Goal: Information Seeking & Learning: Learn about a topic

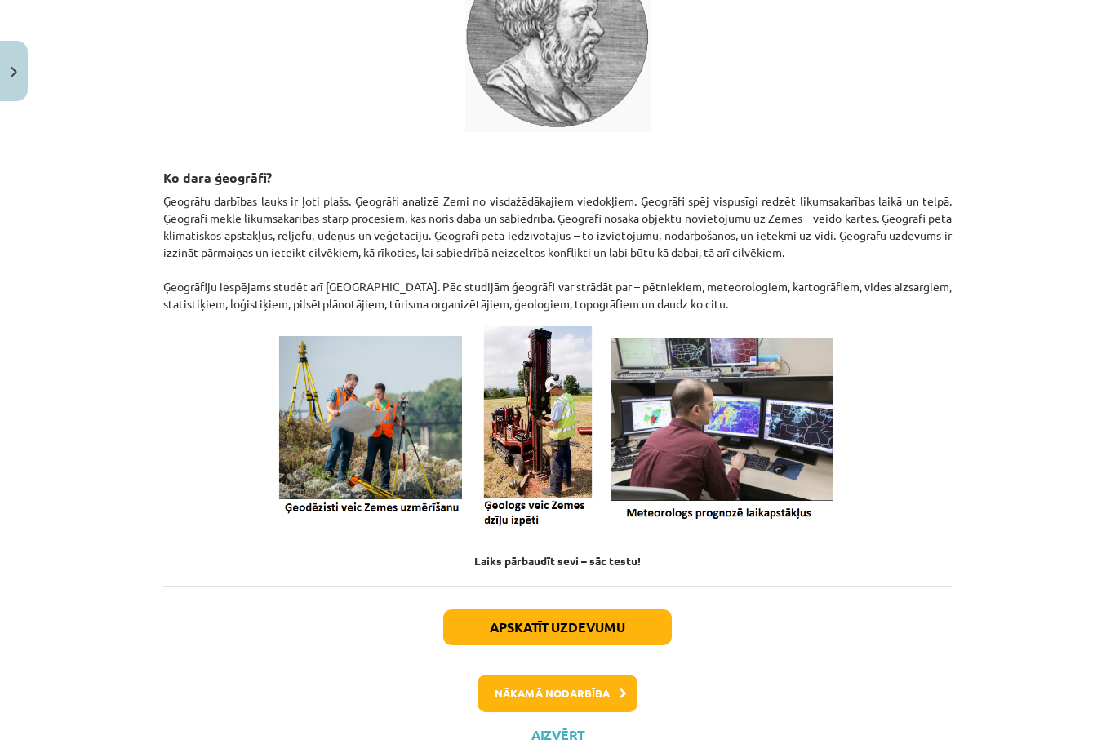
scroll to position [521, 0]
click at [866, 443] on p at bounding box center [557, 427] width 788 height 209
click at [562, 707] on button "Nākamā nodarbība" at bounding box center [557, 695] width 160 height 38
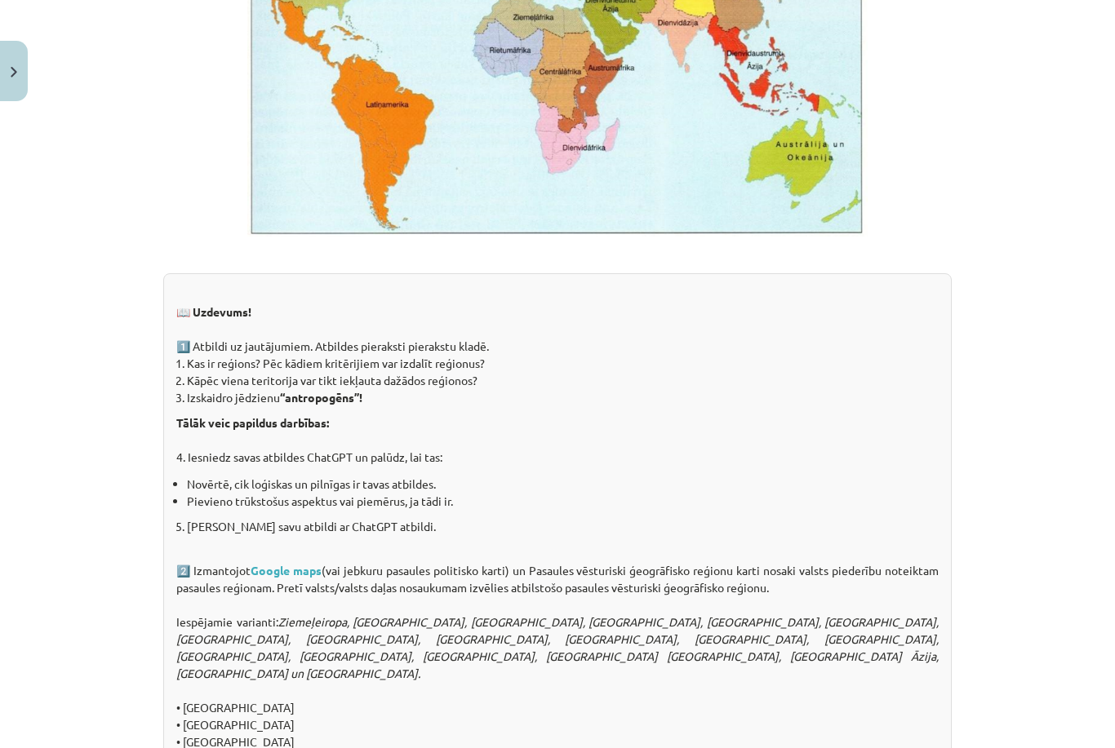
scroll to position [1141, 0]
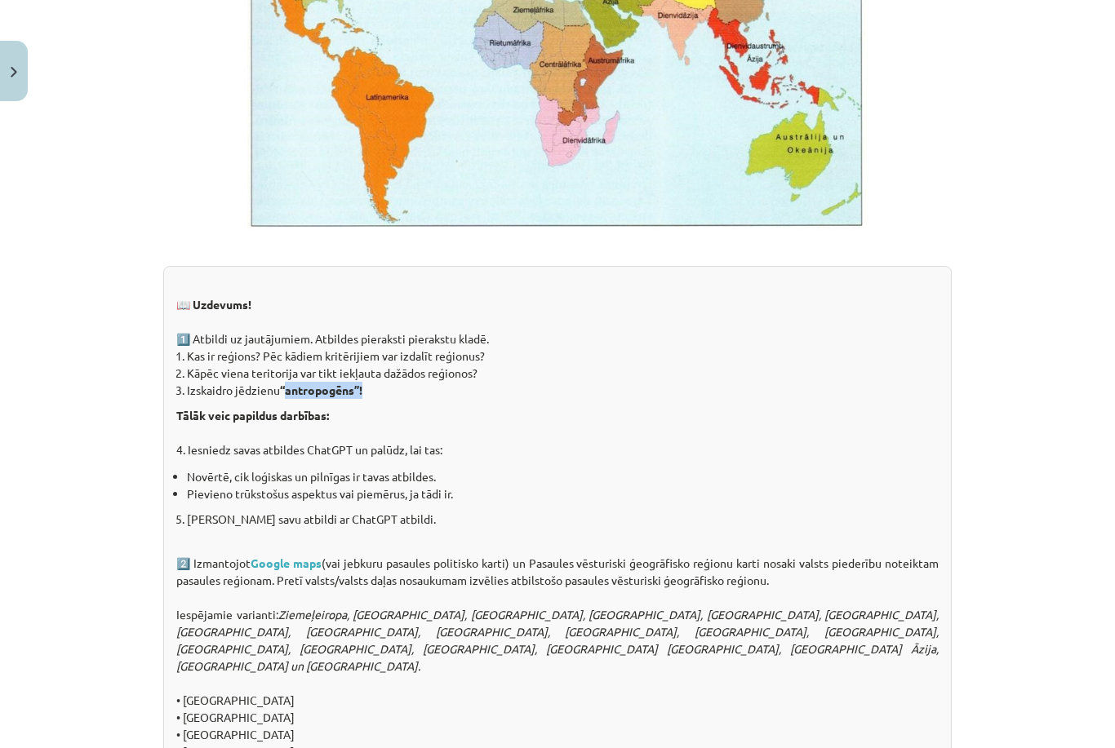
drag, startPoint x: 290, startPoint y: 388, endPoint x: 353, endPoint y: 397, distance: 64.3
click at [353, 397] on li "Izskaidro jēdzienu “antropogēns”!" at bounding box center [562, 390] width 751 height 17
click at [529, 419] on p "Tālāk veic papildus darbības: 4. Iesniedz savas atbildes ChatGPT un palūdz, lai…" at bounding box center [557, 432] width 762 height 51
click at [414, 492] on li "Pievieno trūkstošus aspektus vai piemērus, ja tādi ir." at bounding box center [562, 493] width 751 height 17
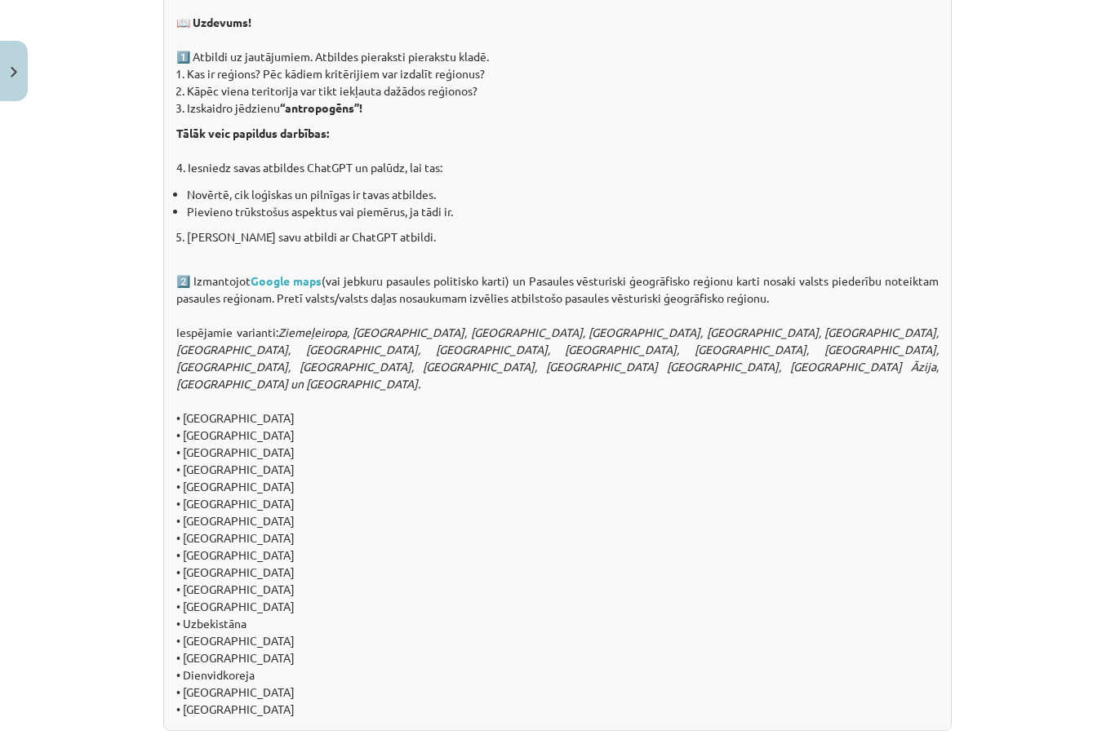
scroll to position [1423, 0]
drag, startPoint x: 207, startPoint y: 236, endPoint x: 438, endPoint y: 246, distance: 231.1
click at [417, 246] on div "📖 Uzdevums! 1️⃣ Atbildi uz jautājumiem. Atbildes pieraksti pierakstu kladē. Kas…" at bounding box center [557, 357] width 788 height 747
click at [497, 264] on div "📖 Uzdevums! 1️⃣ Atbildi uz jautājumiem. Atbildes pieraksti pierakstu kladē. Kas…" at bounding box center [557, 357] width 788 height 747
click at [225, 654] on div "📖 Uzdevums! 1️⃣ Atbildi uz jautājumiem. Atbildes pieraksti pierakstu kladē. Kas…" at bounding box center [557, 357] width 788 height 747
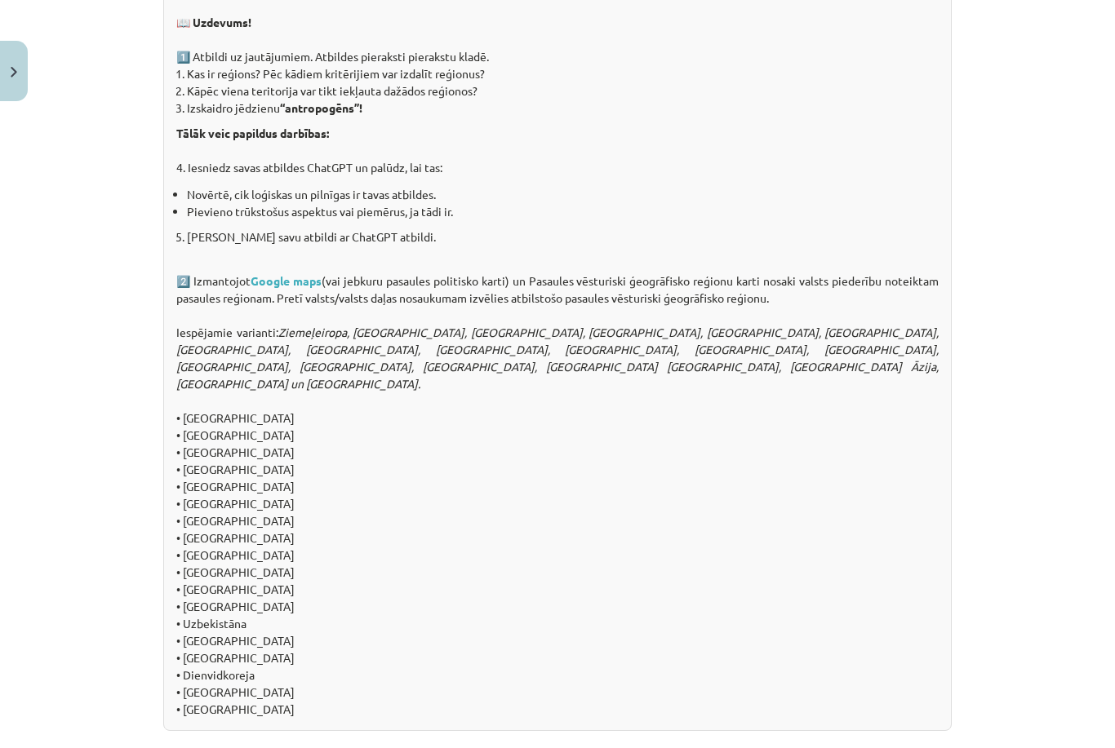
click at [201, 463] on div "📖 Uzdevums! 1️⃣ Atbildi uz jautājumiem. Atbildes pieraksti pierakstu kladē. Kas…" at bounding box center [557, 357] width 788 height 747
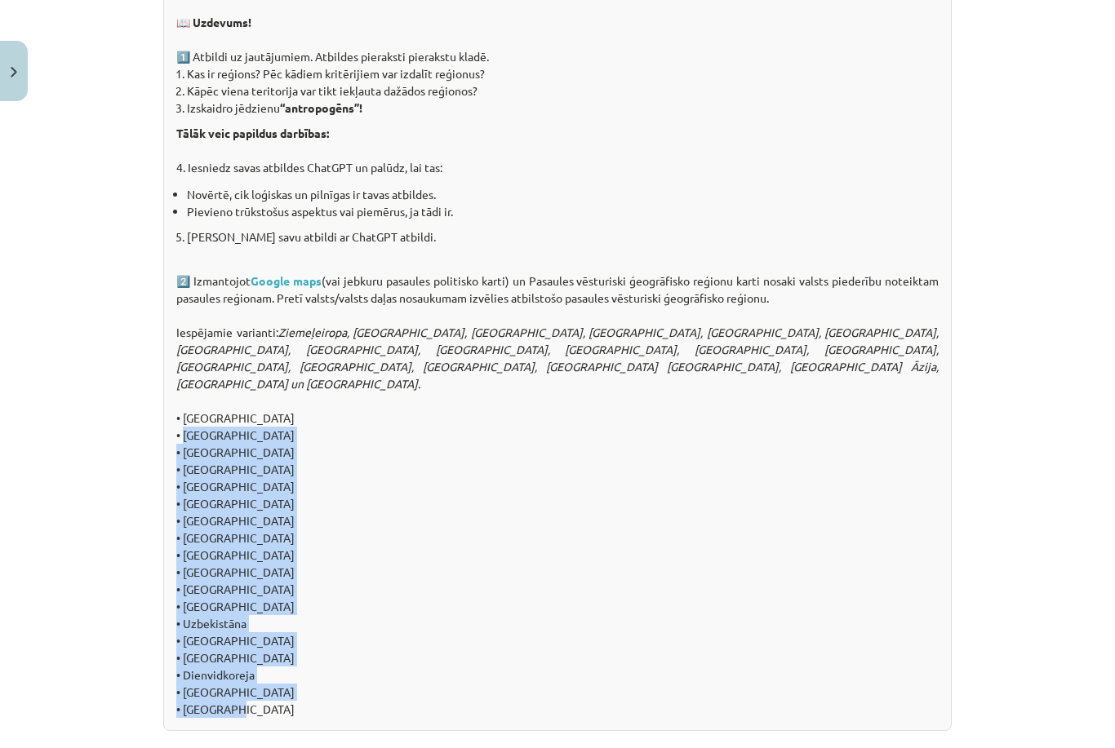
drag, startPoint x: 180, startPoint y: 415, endPoint x: 320, endPoint y: 692, distance: 310.2
click at [320, 692] on div "📖 Uzdevums! 1️⃣ Atbildi uz jautājumiem. Atbildes pieraksti pierakstu kladē. Kas…" at bounding box center [557, 357] width 788 height 747
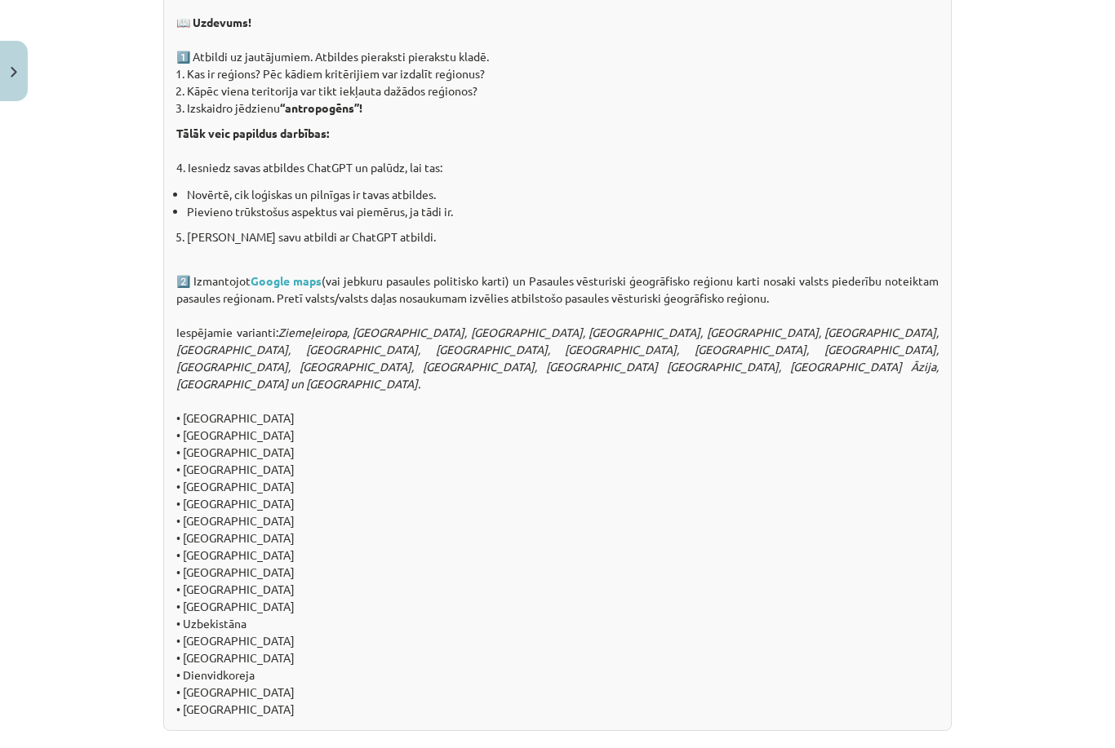
click at [490, 731] on p at bounding box center [557, 739] width 788 height 17
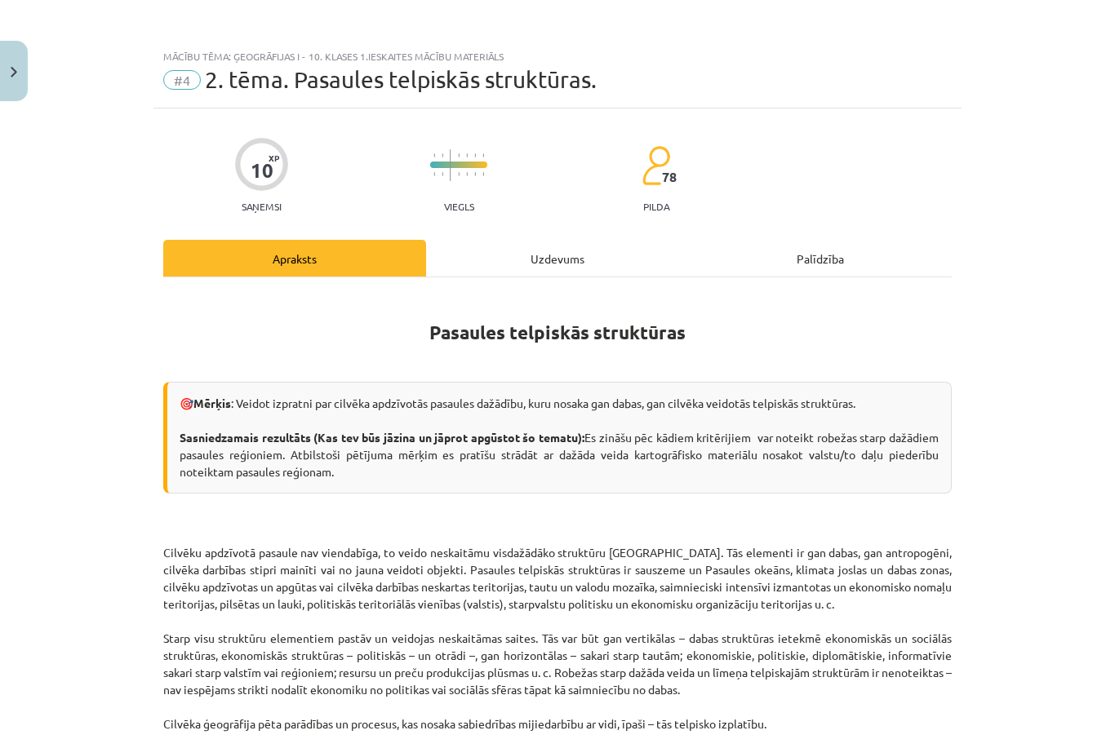
scroll to position [0, 0]
click at [184, 79] on span "#4" at bounding box center [182, 80] width 38 height 20
click at [197, 81] on span "#4" at bounding box center [182, 80] width 38 height 20
click at [15, 73] on img "Close" at bounding box center [14, 72] width 7 height 11
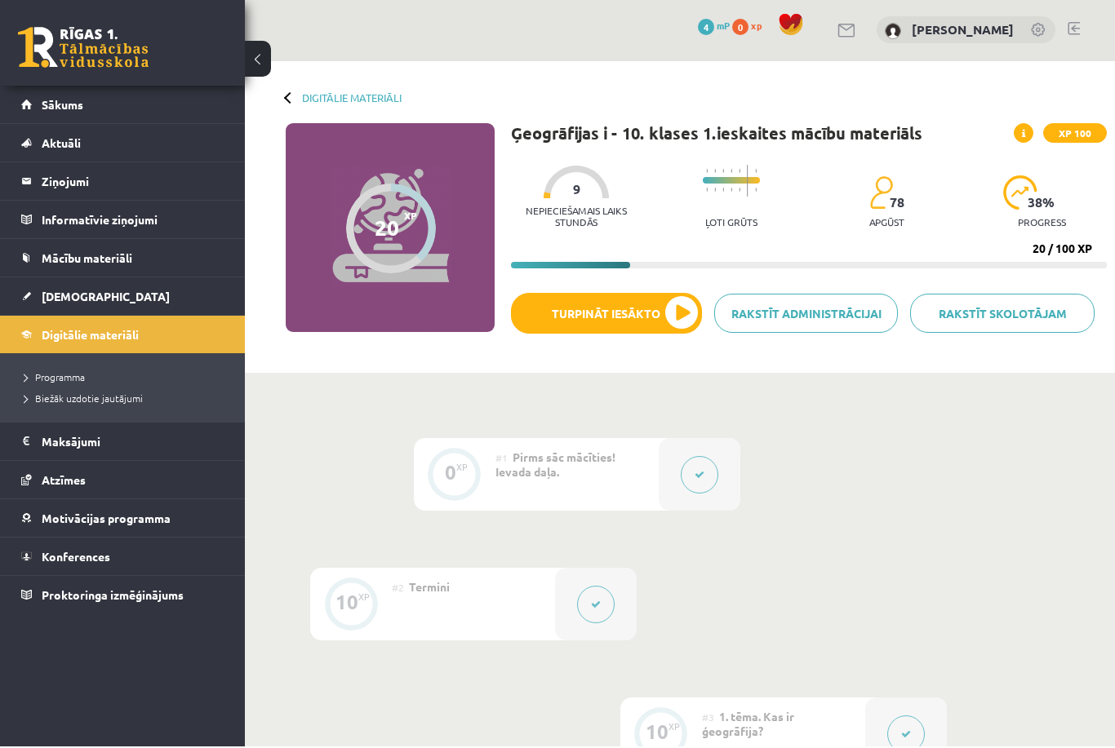
scroll to position [2, 0]
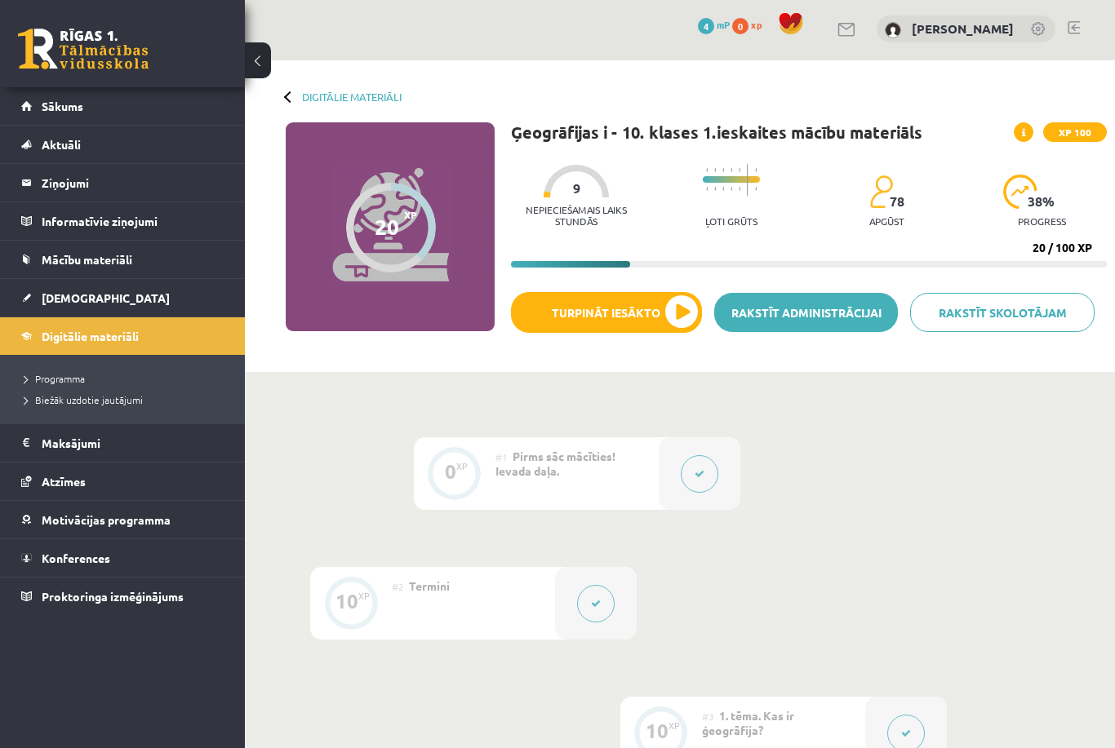
click at [856, 326] on link "Rakstīt administrācijai" at bounding box center [806, 312] width 184 height 39
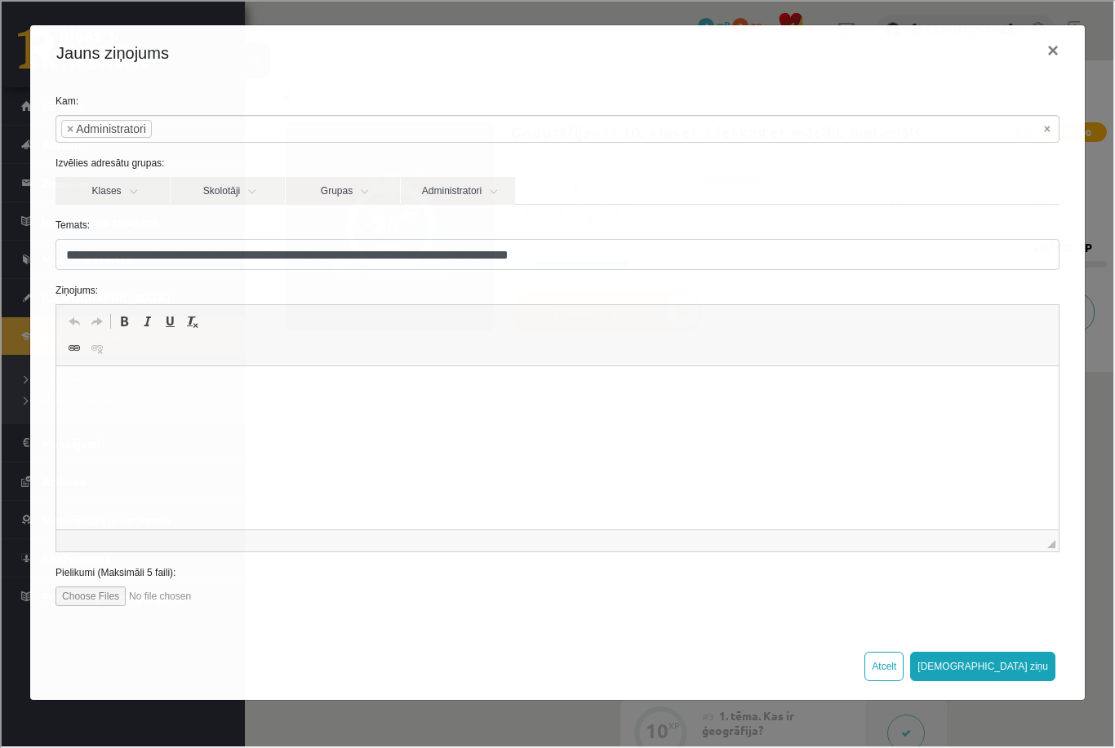
scroll to position [0, 0]
click at [1057, 55] on button "×" at bounding box center [1051, 49] width 38 height 46
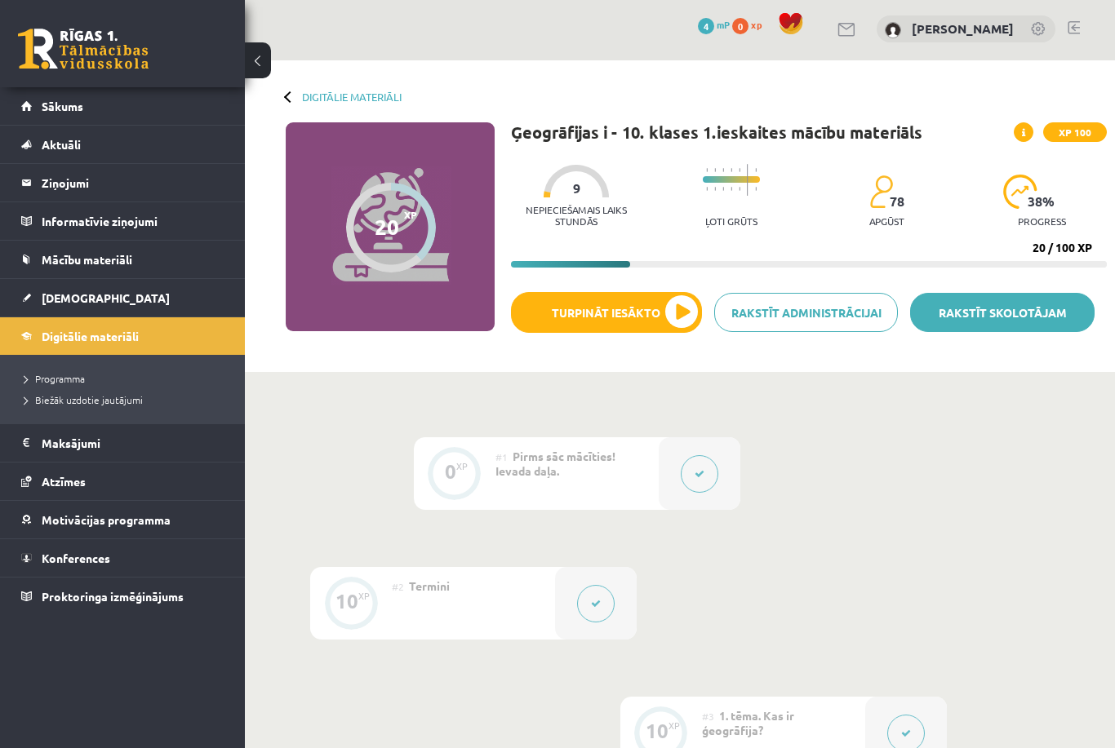
click at [934, 312] on link "Rakstīt skolotājam" at bounding box center [1002, 312] width 184 height 39
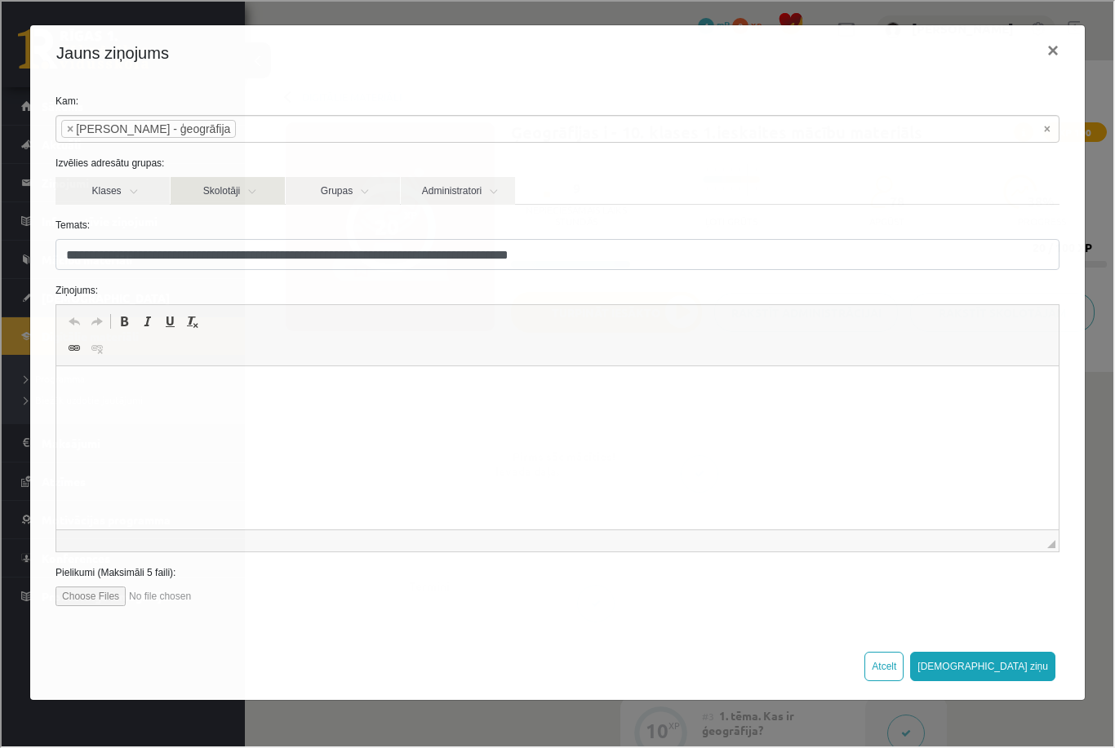
click at [233, 184] on link "Skolotāji" at bounding box center [226, 189] width 114 height 28
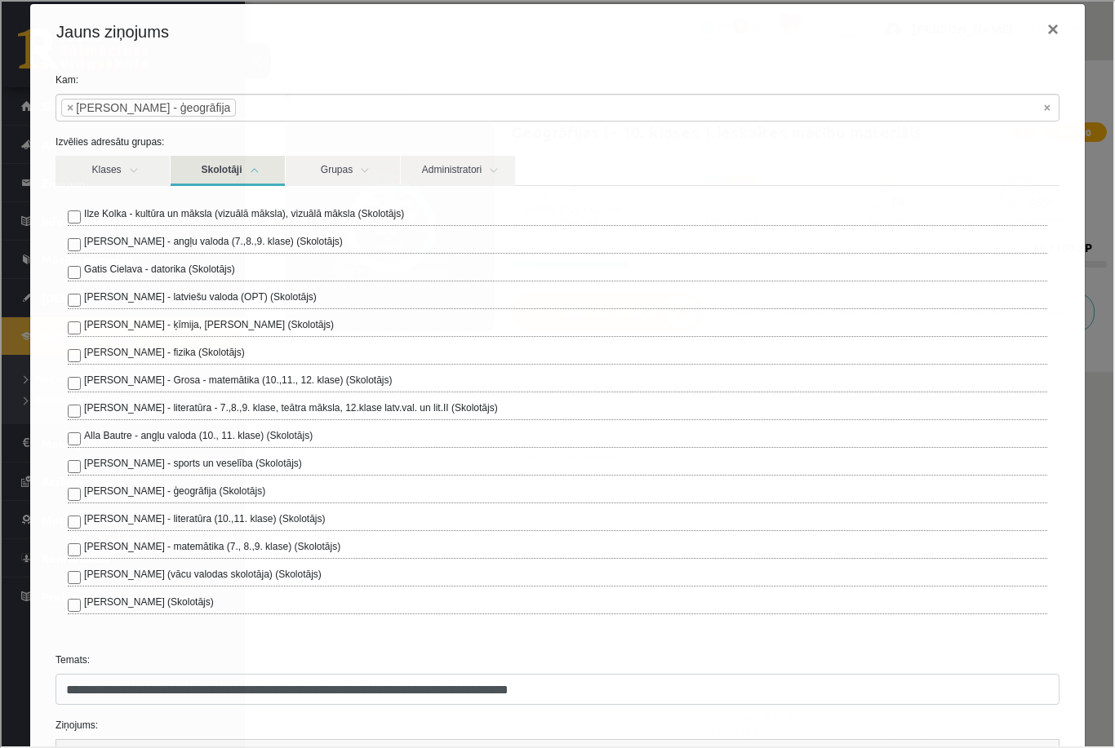
scroll to position [13, 0]
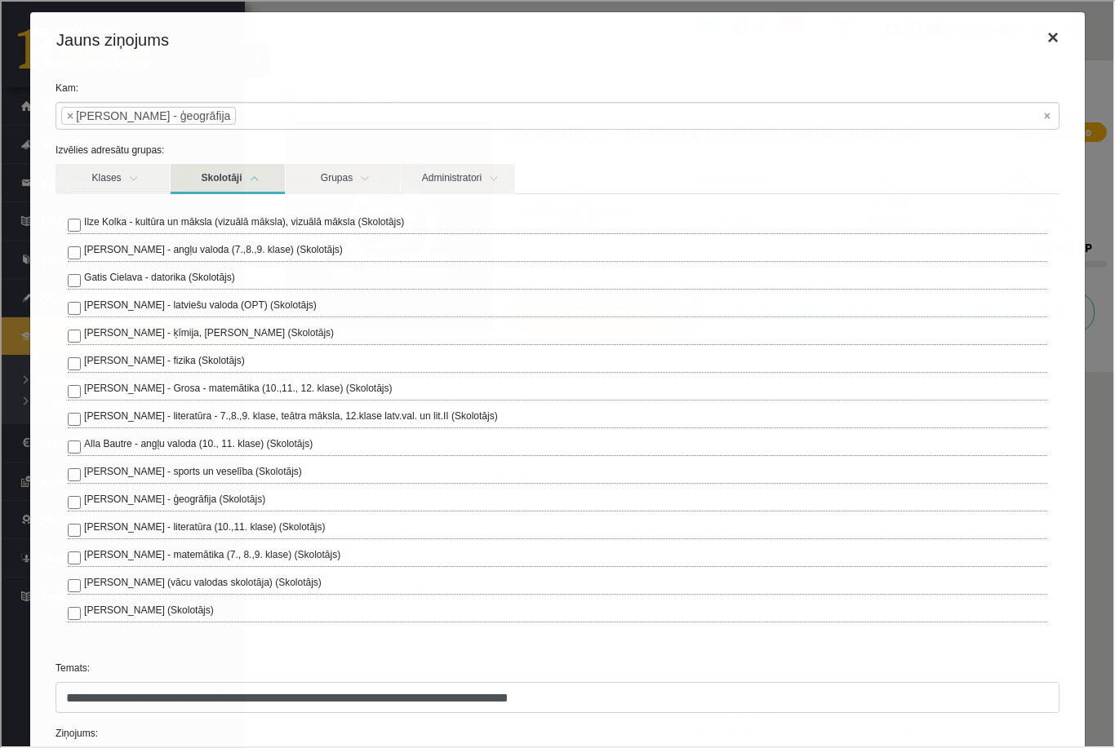
click at [1046, 38] on button "×" at bounding box center [1051, 36] width 38 height 46
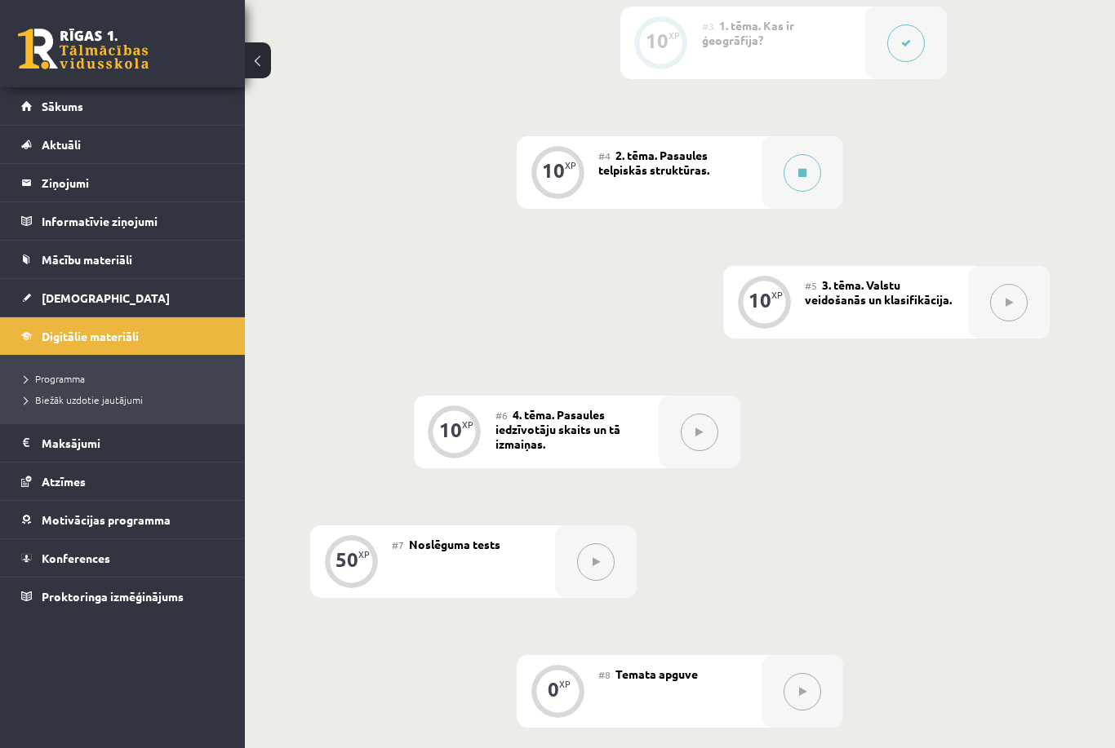
scroll to position [692, 0]
click at [647, 183] on div "#4 2. tēma. Pasaules telpiskās struktūras." at bounding box center [679, 173] width 163 height 73
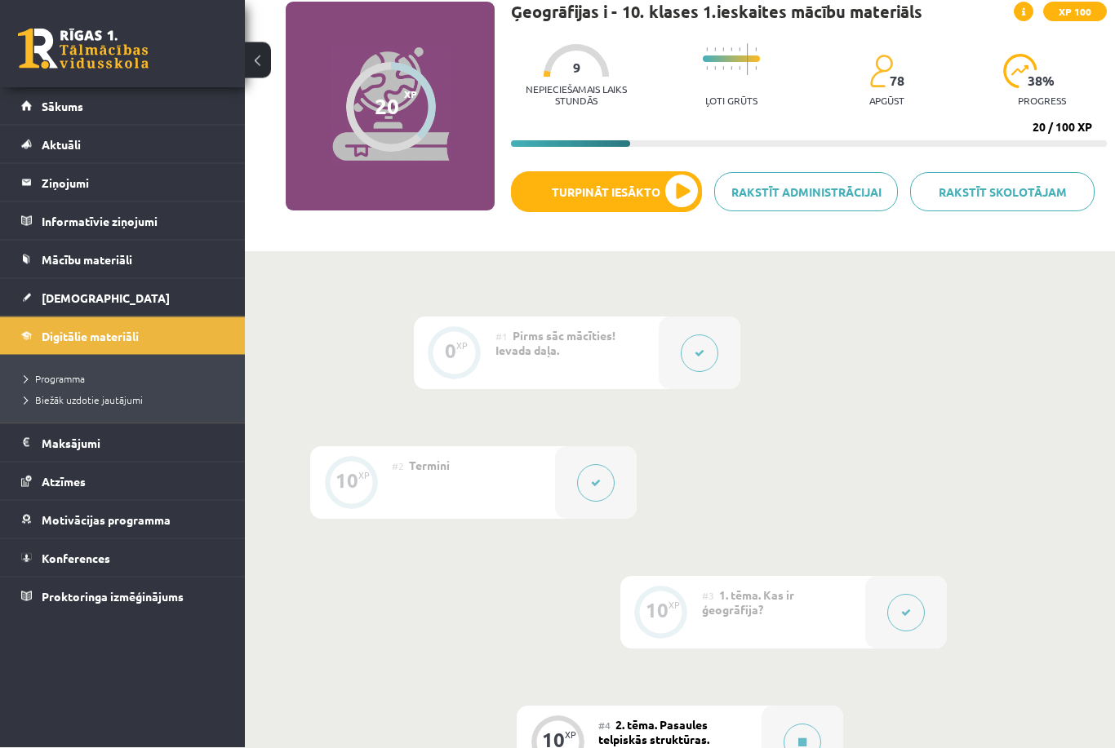
scroll to position [0, 0]
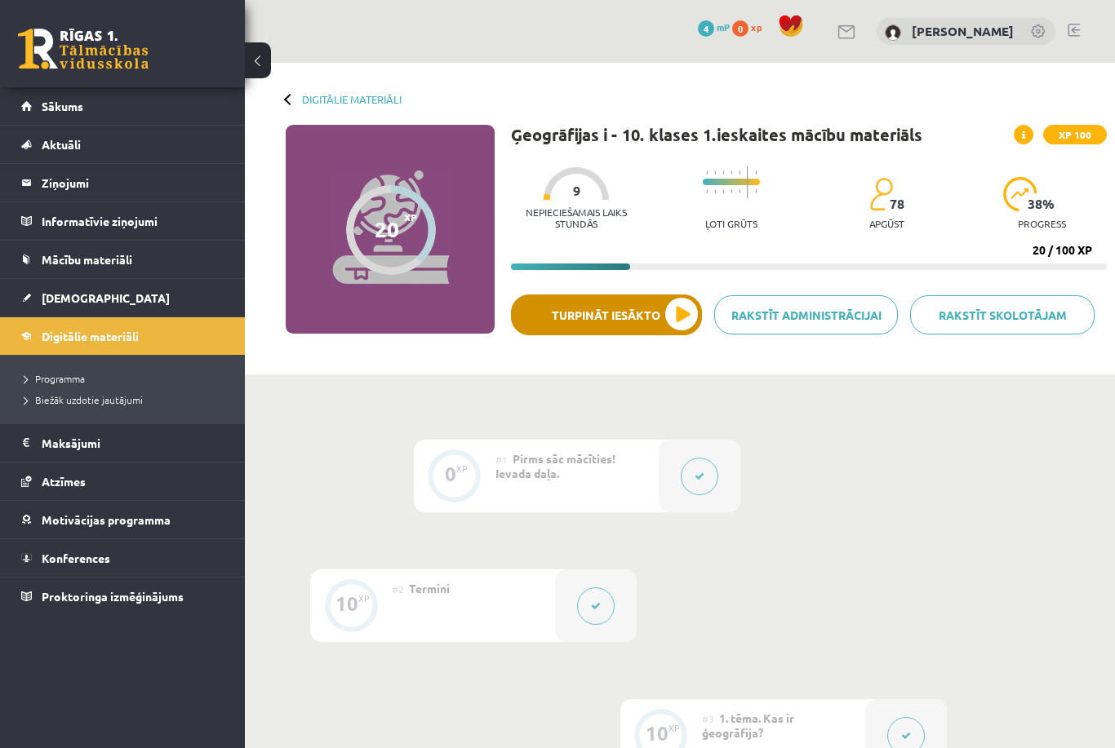
click at [652, 331] on button "Turpināt iesākto" at bounding box center [606, 315] width 191 height 41
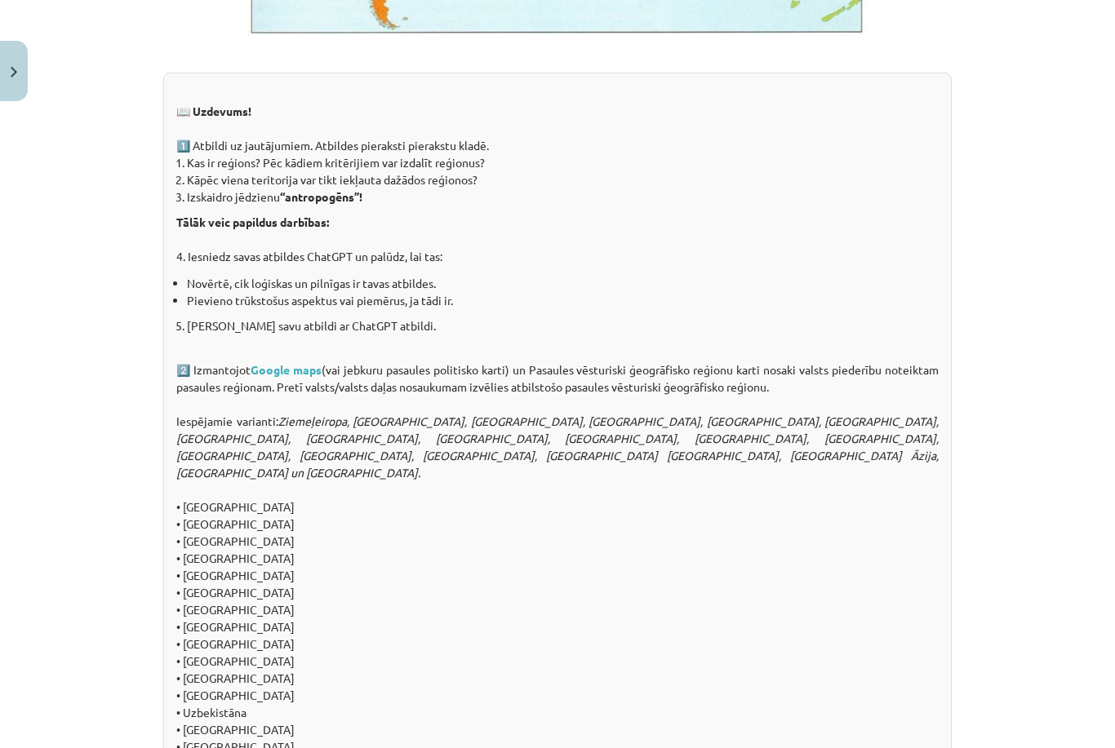
scroll to position [1333, 0]
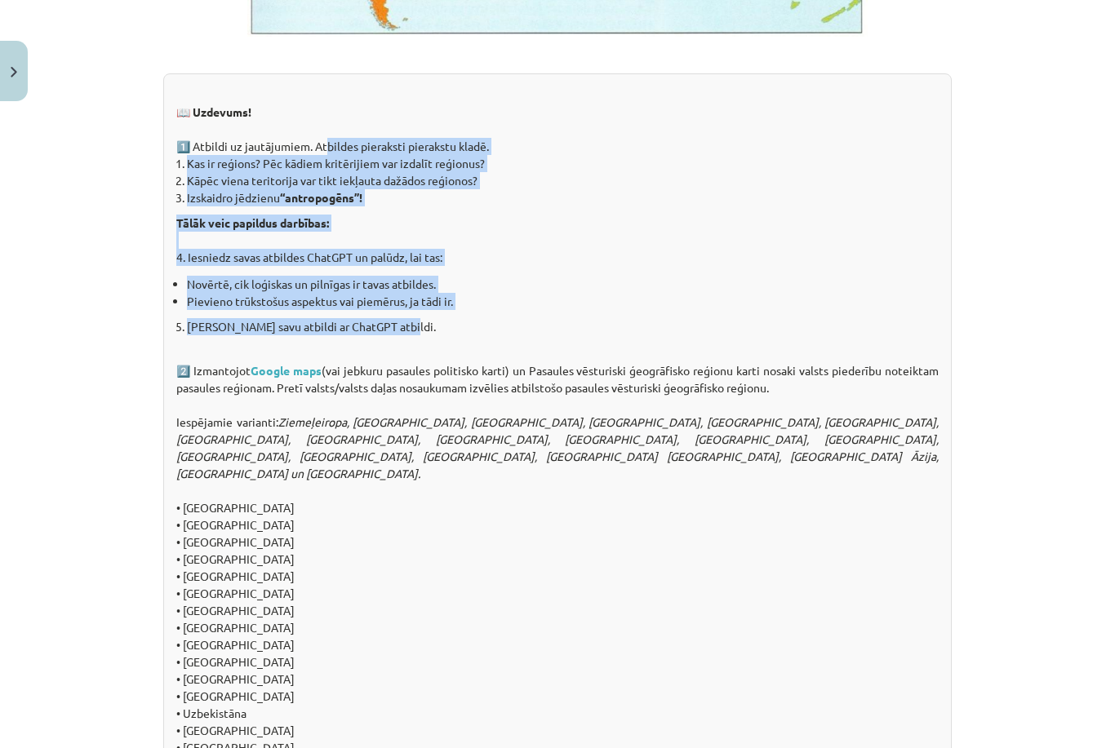
drag, startPoint x: 321, startPoint y: 144, endPoint x: 513, endPoint y: 318, distance: 259.9
click at [513, 318] on div "📖 Uzdevums! 1️⃣ Atbildi uz jautājumiem. Atbildes pieraksti pierakstu kladē. Kas…" at bounding box center [557, 446] width 788 height 747
click at [534, 334] on p "[PERSON_NAME] savu atbildi ar ChatGPT atbildi." at bounding box center [562, 326] width 751 height 17
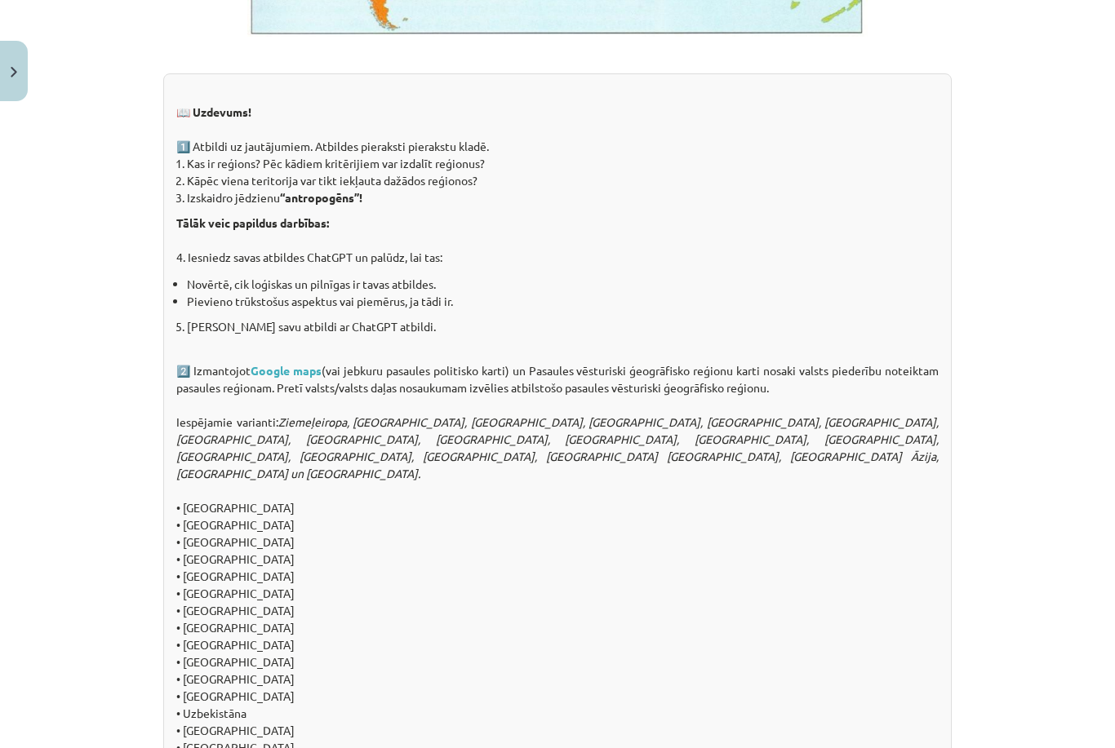
click at [551, 344] on div "📖 Uzdevums! 1️⃣ Atbildi uz jautājumiem. Atbildes pieraksti pierakstu kladē. Kas…" at bounding box center [557, 446] width 788 height 747
drag, startPoint x: 287, startPoint y: 197, endPoint x: 361, endPoint y: 204, distance: 73.7
click at [366, 204] on li "Izskaidro jēdzienu “antropogēns”!" at bounding box center [562, 197] width 751 height 17
drag, startPoint x: 536, startPoint y: 218, endPoint x: 545, endPoint y: 218, distance: 9.0
click at [544, 218] on p "Tālāk veic papildus darbības: 4. Iesniedz savas atbildes ChatGPT un palūdz, lai…" at bounding box center [557, 240] width 762 height 51
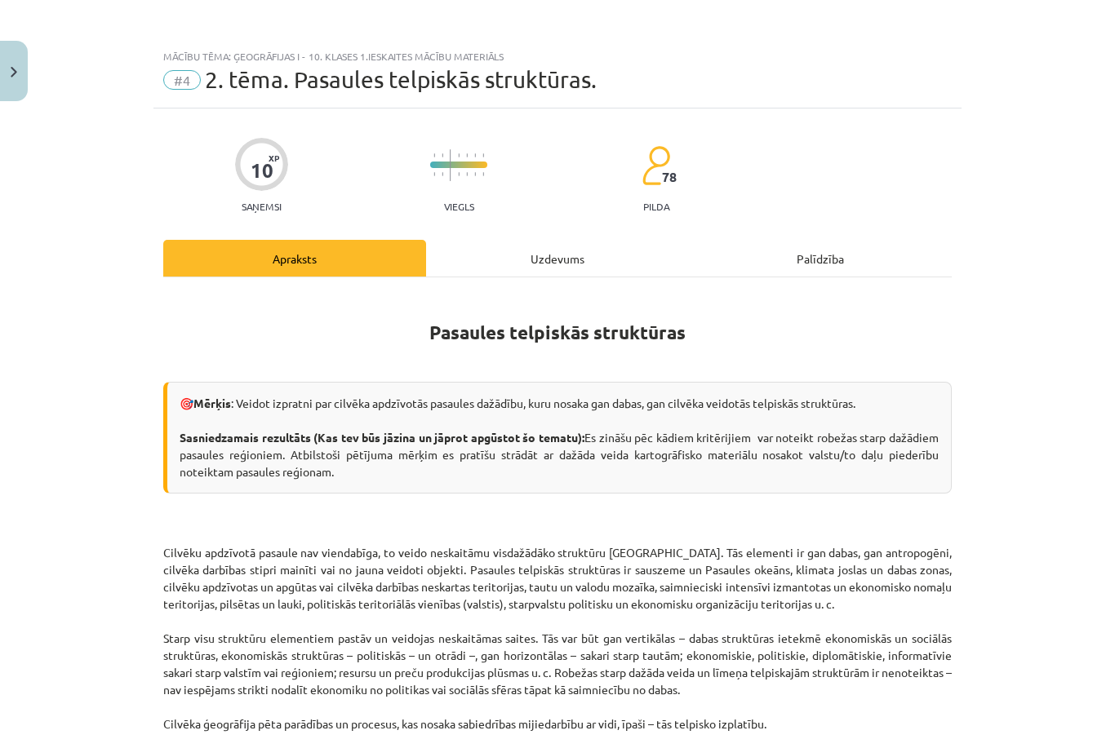
scroll to position [0, 0]
click at [910, 177] on div "10 XP Saņemsi Viegls 78 pilda" at bounding box center [557, 170] width 788 height 84
click at [910, 178] on div "10 XP Saņemsi Viegls 78 pilda" at bounding box center [557, 170] width 788 height 84
drag, startPoint x: 1039, startPoint y: 274, endPoint x: 889, endPoint y: 255, distance: 150.5
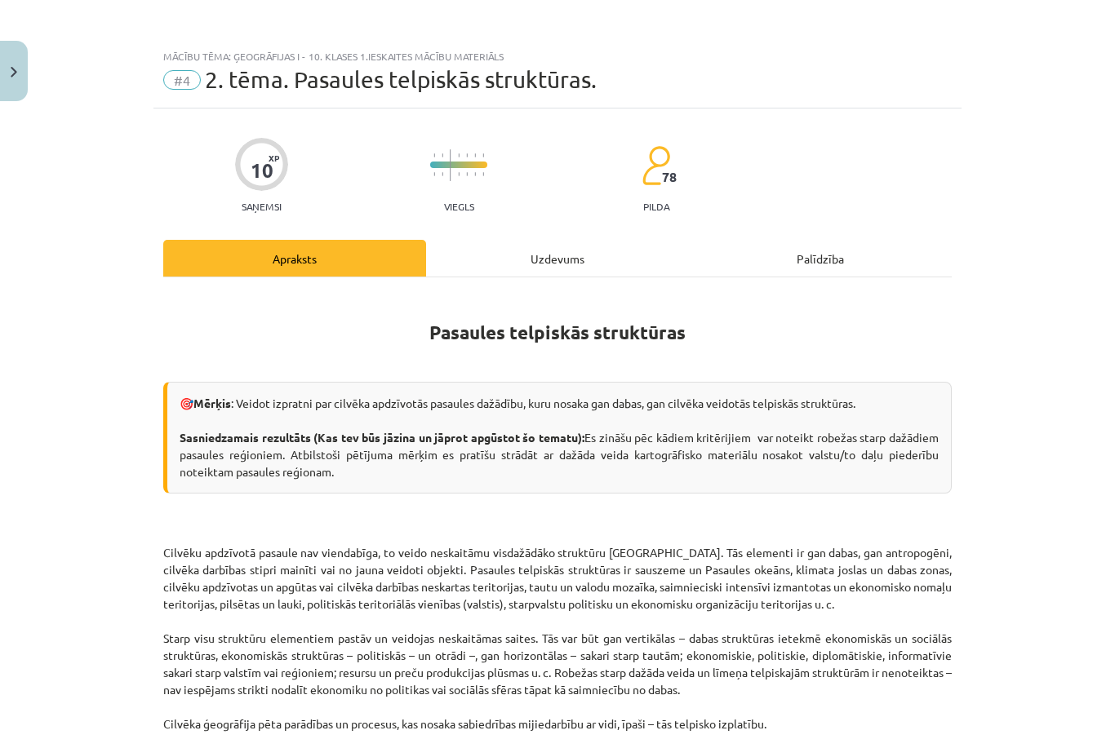
click at [1041, 273] on div "Mācību tēma: Ģeogrāfijas i - 10. klases 1.ieskaites mācību materiāls #4 2. tēma…" at bounding box center [557, 374] width 1115 height 748
click at [8, 51] on button "Close" at bounding box center [14, 71] width 28 height 60
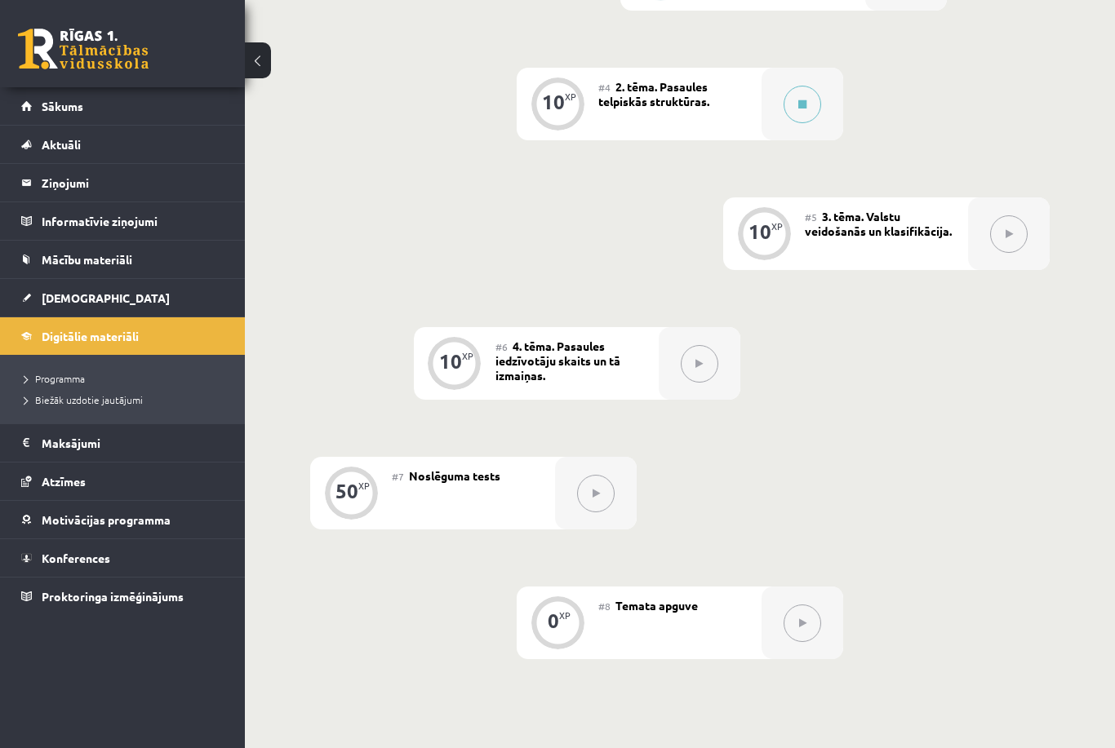
scroll to position [906, 0]
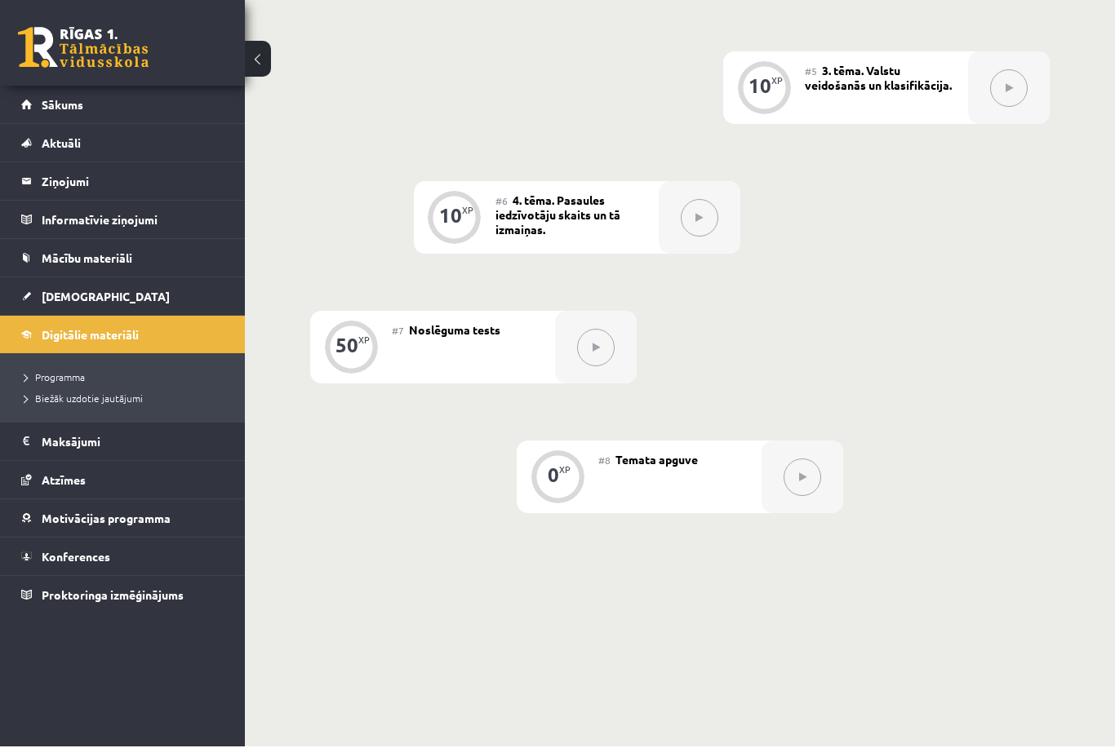
click at [417, 368] on div "#7 Noslēguma tests" at bounding box center [473, 348] width 163 height 73
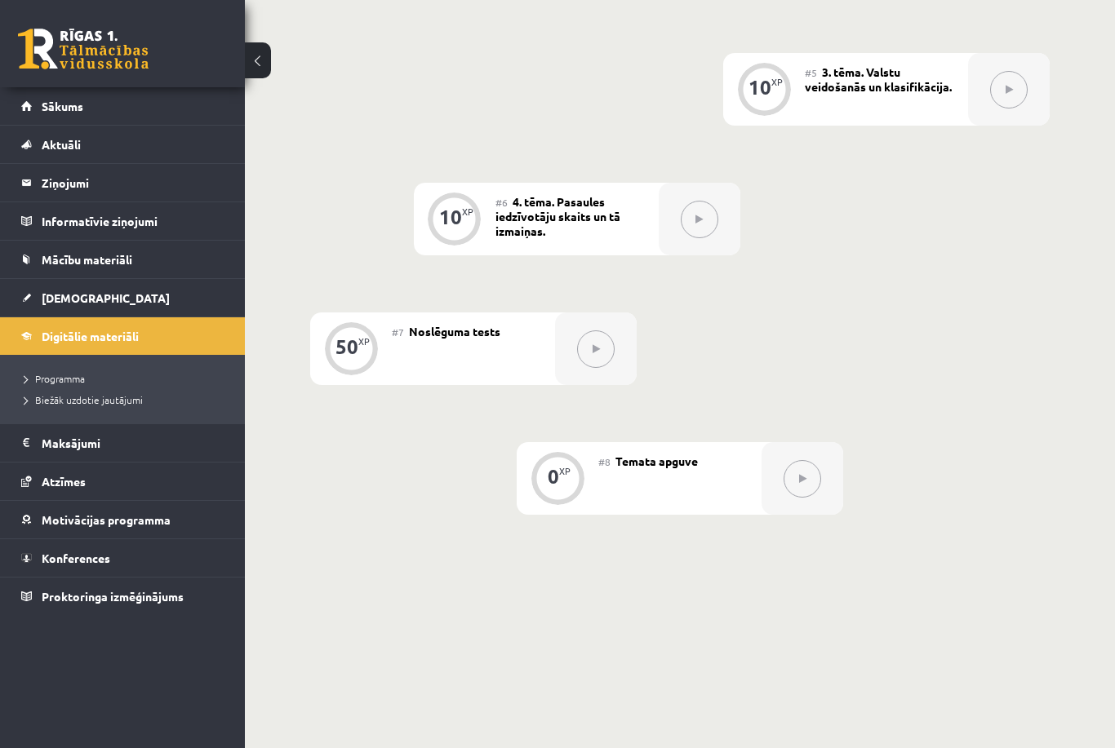
click at [357, 364] on div "50 XP" at bounding box center [350, 346] width 49 height 49
click at [368, 365] on div "50 XP" at bounding box center [350, 346] width 49 height 49
click at [782, 402] on div "0 XP #1 Pirms sāc mācīties! Ievada daļa. 10 XP #2 Termini 10 XP #3 1. tēma. Kas…" at bounding box center [679, 24] width 739 height 981
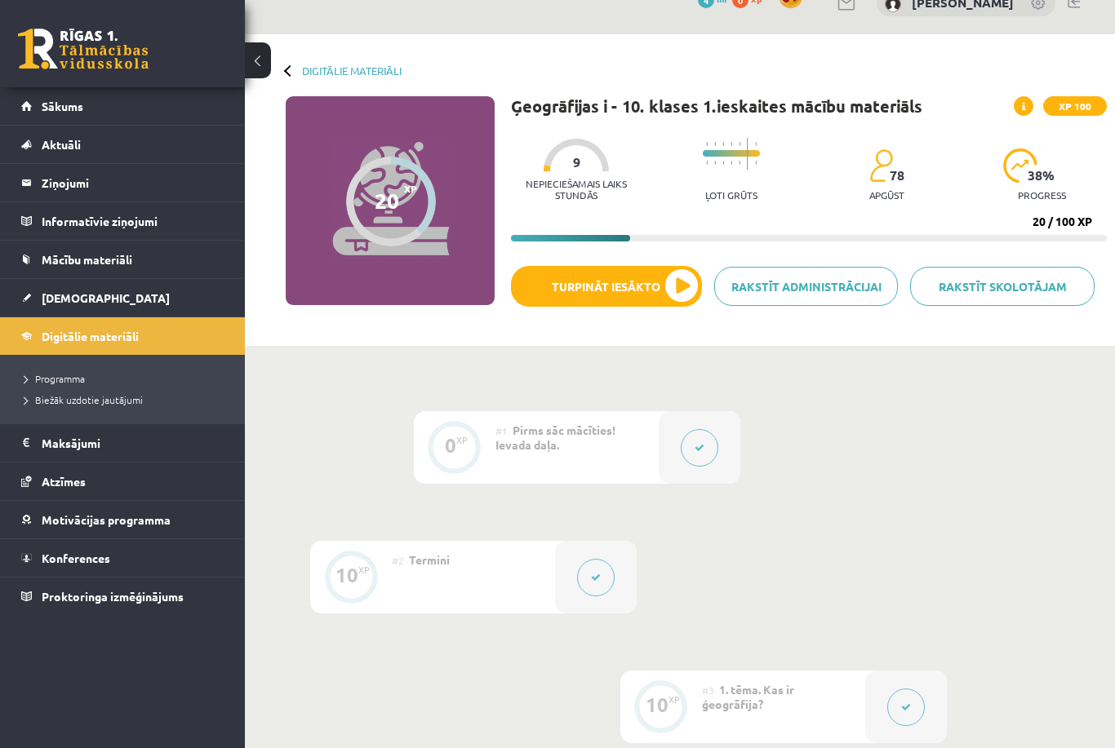
scroll to position [0, 0]
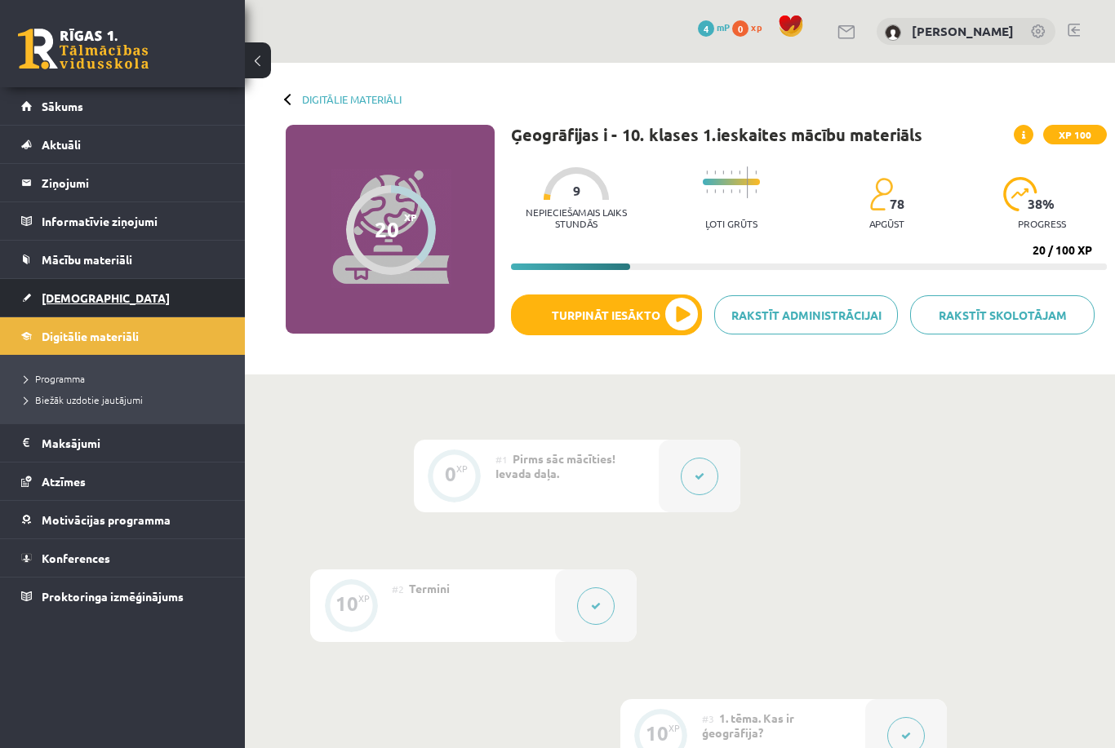
click at [82, 291] on span "[DEMOGRAPHIC_DATA]" at bounding box center [106, 297] width 128 height 15
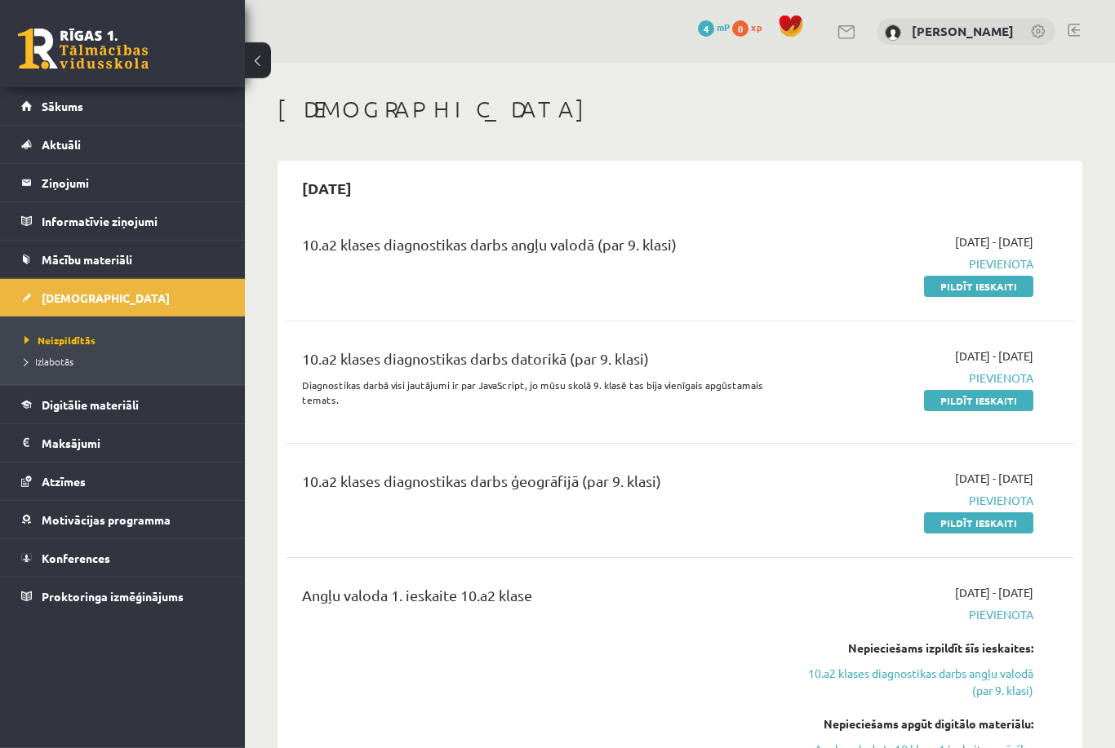
scroll to position [18, 0]
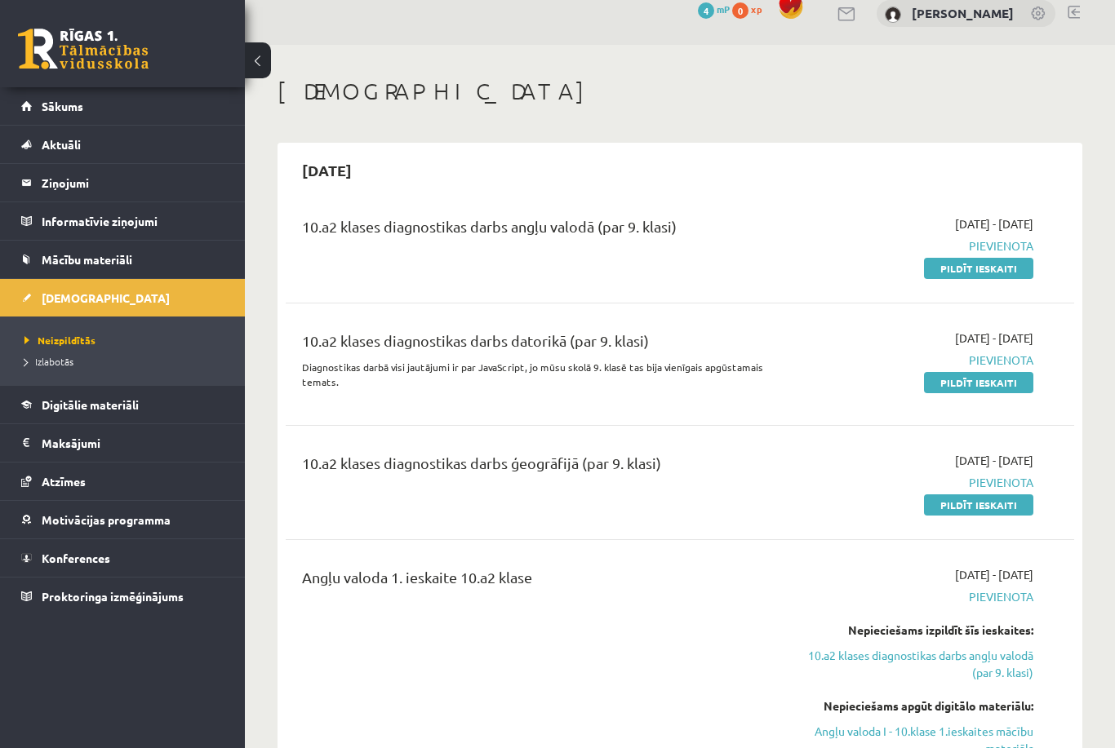
click at [391, 463] on div "10.a2 klases diagnostikas darbs ģeogrāfijā (par 9. klasi)" at bounding box center [541, 467] width 479 height 30
drag, startPoint x: 322, startPoint y: 458, endPoint x: 337, endPoint y: 463, distance: 15.5
click at [324, 459] on div "10.a2 klases diagnostikas darbs ģeogrāfijā (par 9. klasi)" at bounding box center [541, 467] width 479 height 30
drag, startPoint x: 353, startPoint y: 465, endPoint x: 429, endPoint y: 463, distance: 75.9
click at [402, 466] on div "10.a2 klases diagnostikas darbs ģeogrāfijā (par 9. klasi)" at bounding box center [541, 467] width 479 height 30
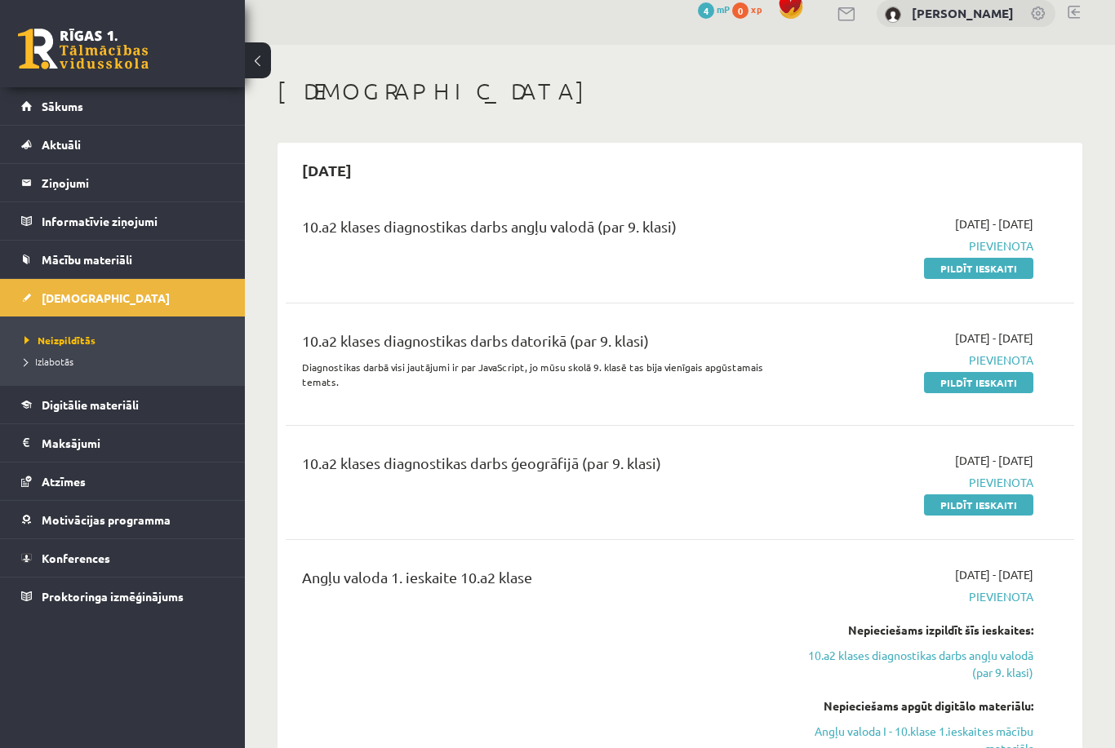
click at [441, 461] on div "10.a2 klases diagnostikas darbs ģeogrāfijā (par 9. klasi)" at bounding box center [541, 467] width 479 height 30
click at [135, 250] on link "Mācību materiāli" at bounding box center [122, 260] width 203 height 38
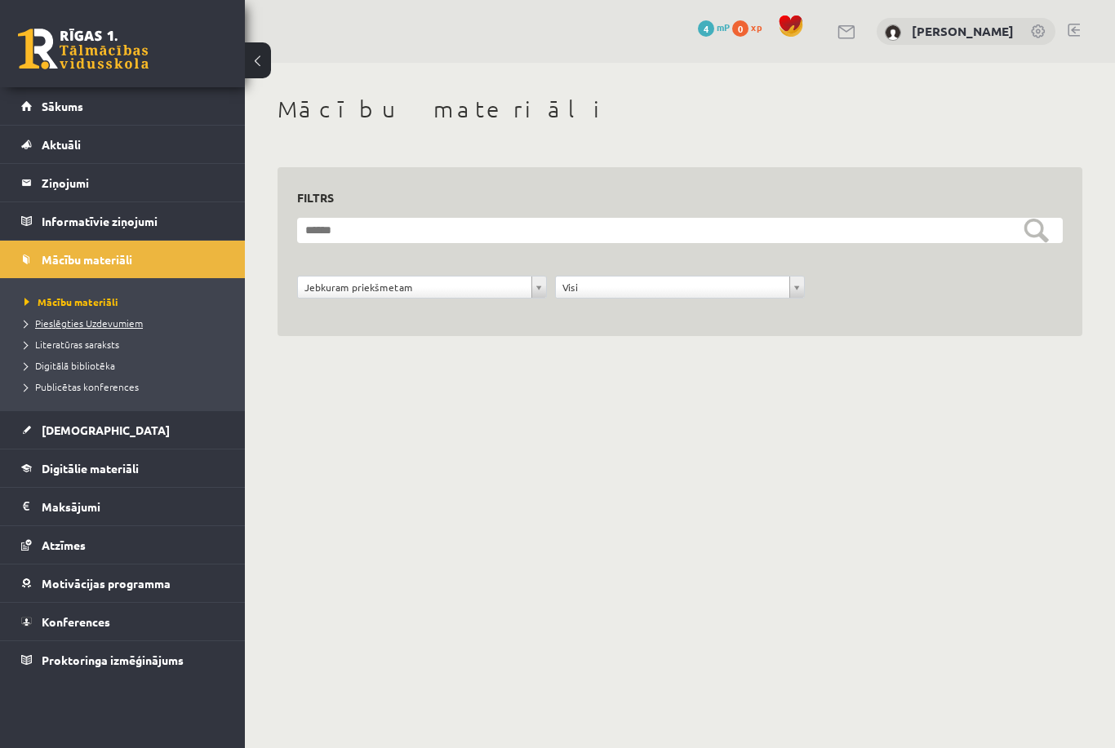
click at [120, 328] on span "Pieslēgties Uzdevumiem" at bounding box center [83, 323] width 118 height 13
click at [1042, 36] on link at bounding box center [1039, 32] width 16 height 16
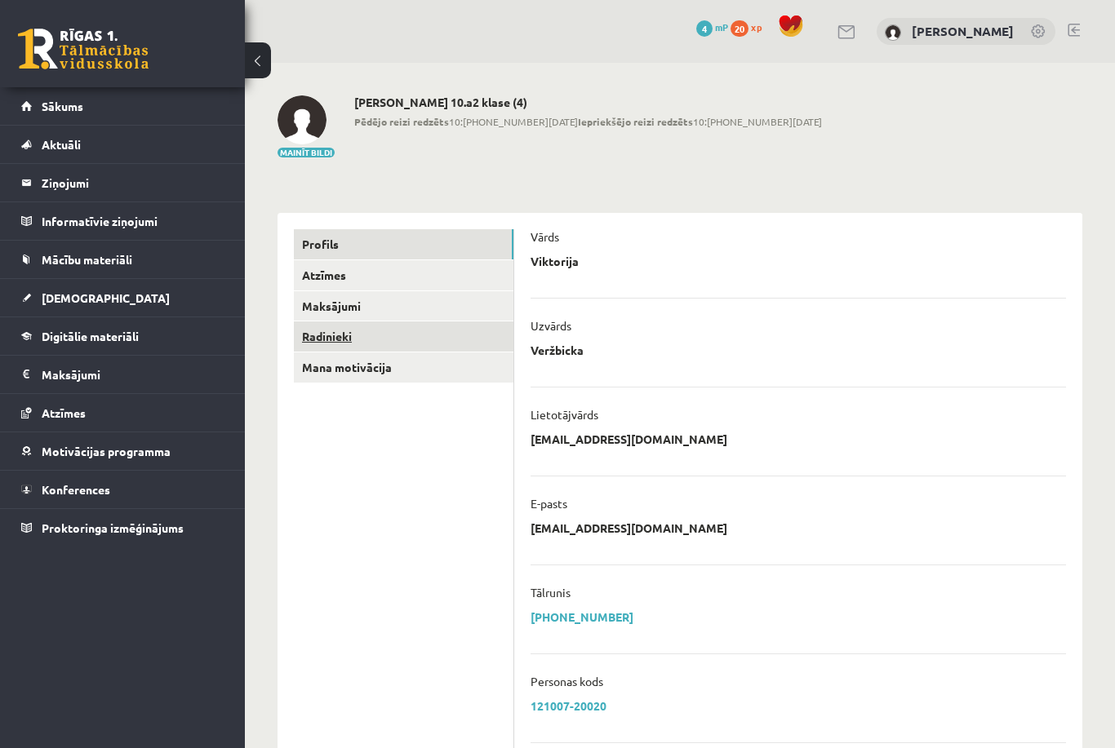
click at [367, 345] on link "Radinieki" at bounding box center [403, 336] width 219 height 30
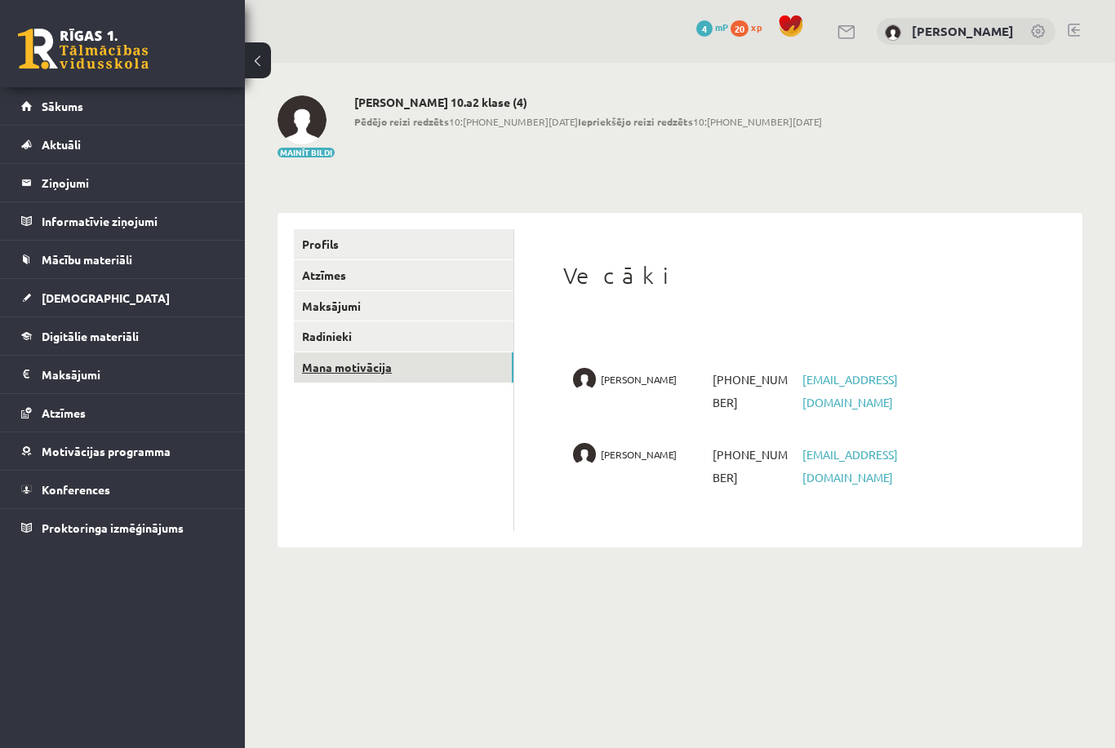
click at [397, 376] on link "Mana motivācija" at bounding box center [403, 367] width 219 height 30
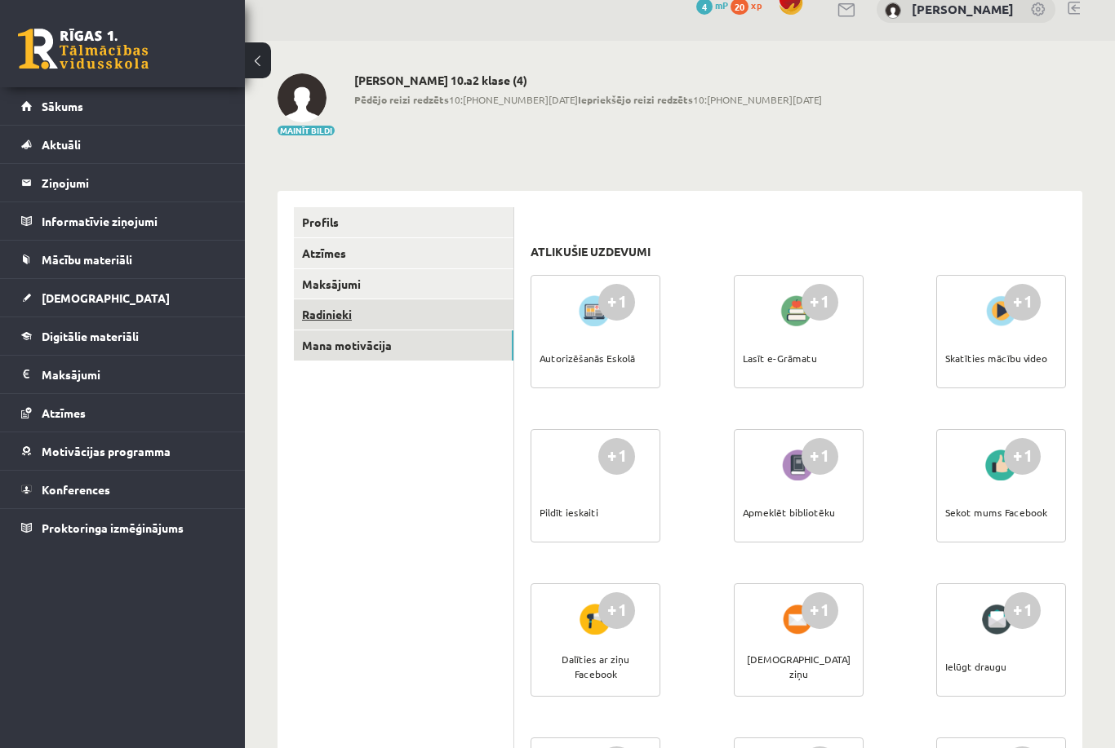
scroll to position [16, 0]
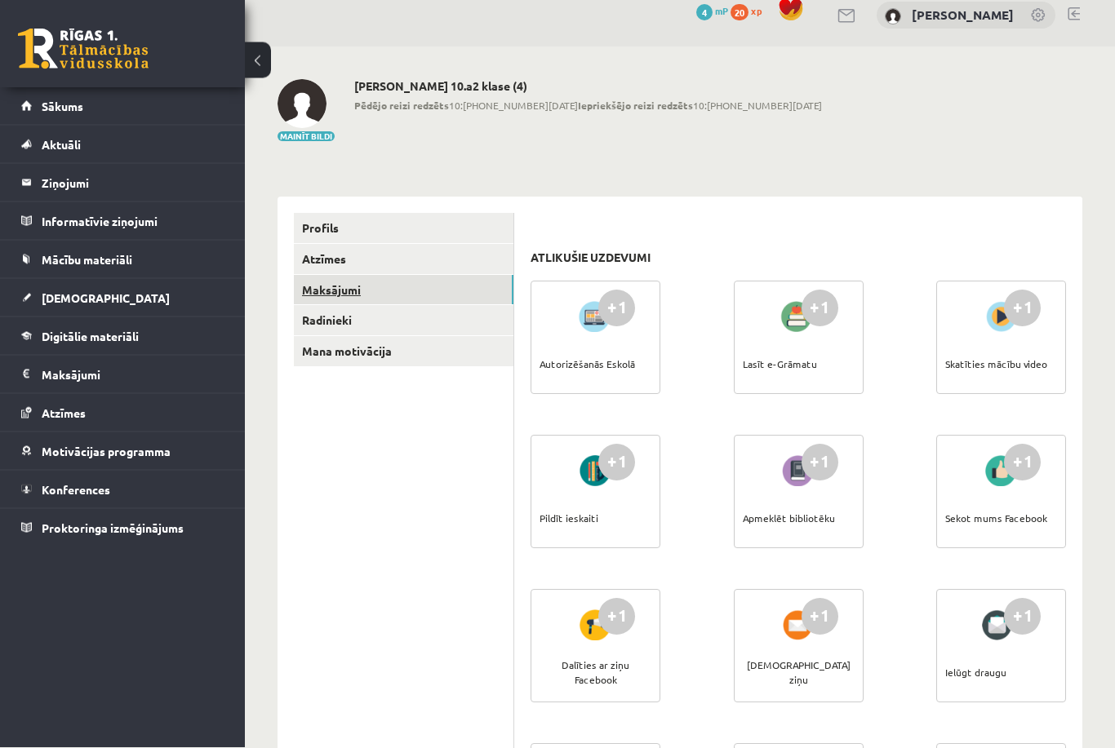
click at [350, 290] on link "Maksājumi" at bounding box center [403, 291] width 219 height 30
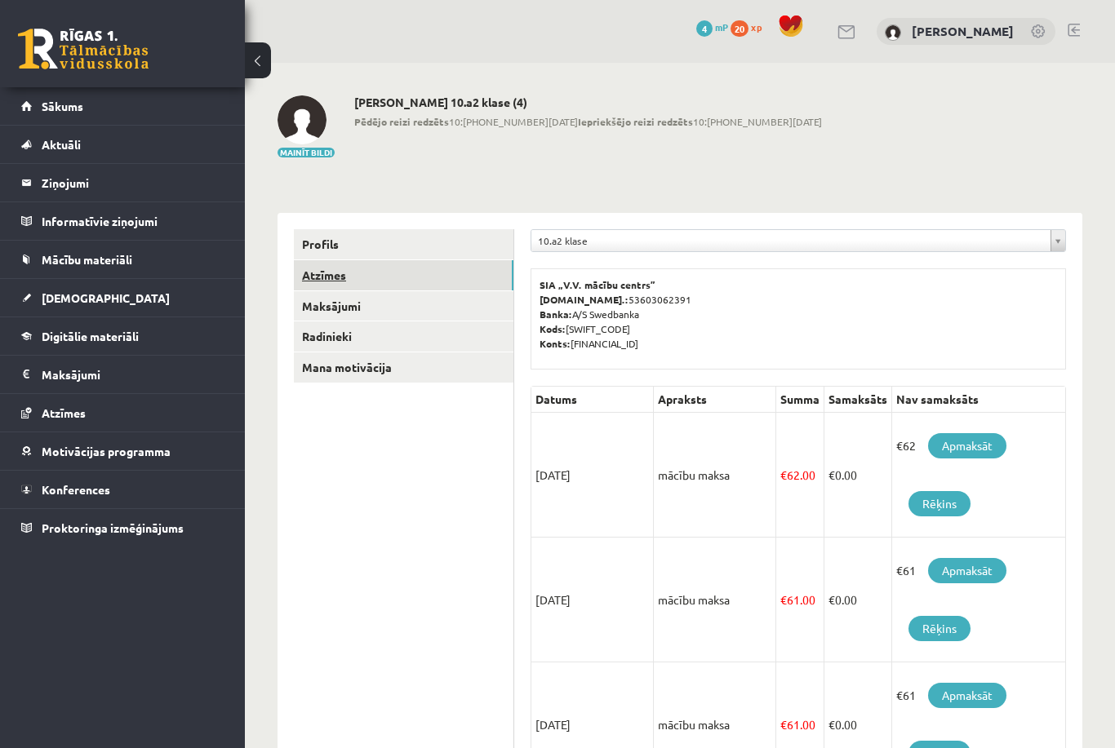
click at [324, 269] on link "Atzīmes" at bounding box center [403, 275] width 219 height 30
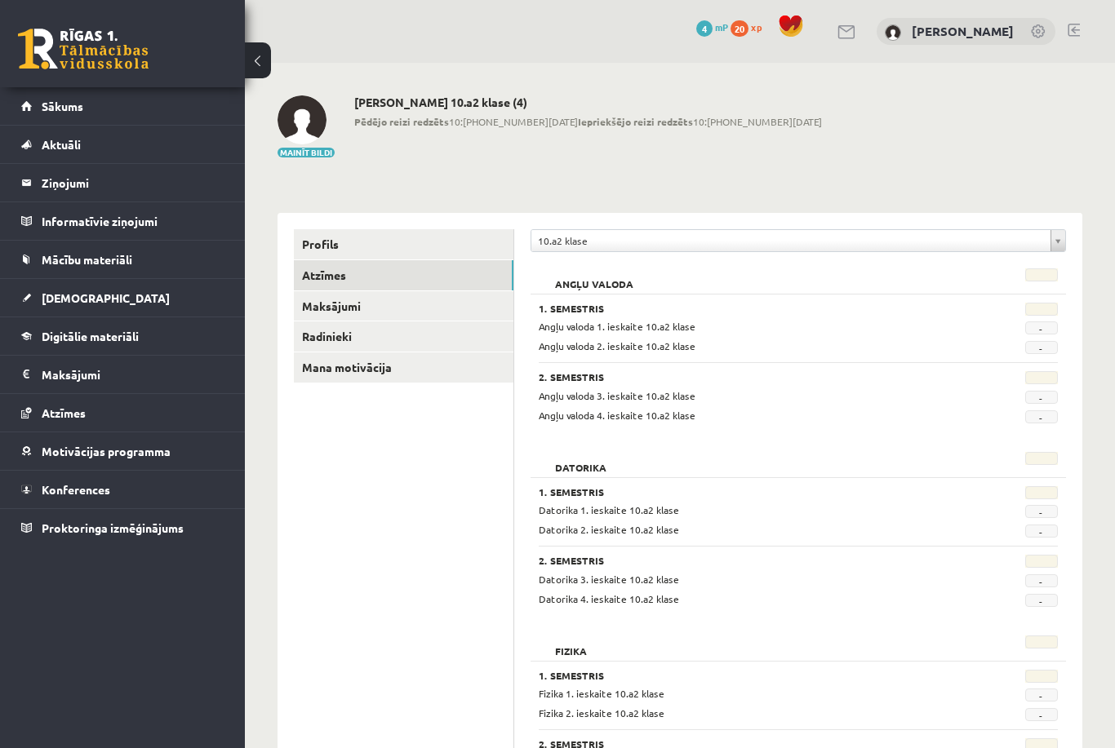
click at [1052, 334] on span "-" at bounding box center [1041, 327] width 33 height 13
click at [1045, 350] on span "-" at bounding box center [1041, 347] width 33 height 13
click at [697, 330] on div "Angļu valoda 1. ieskaite 10.a2 klase" at bounding box center [752, 327] width 453 height 16
click at [411, 316] on link "Maksājumi" at bounding box center [403, 306] width 219 height 30
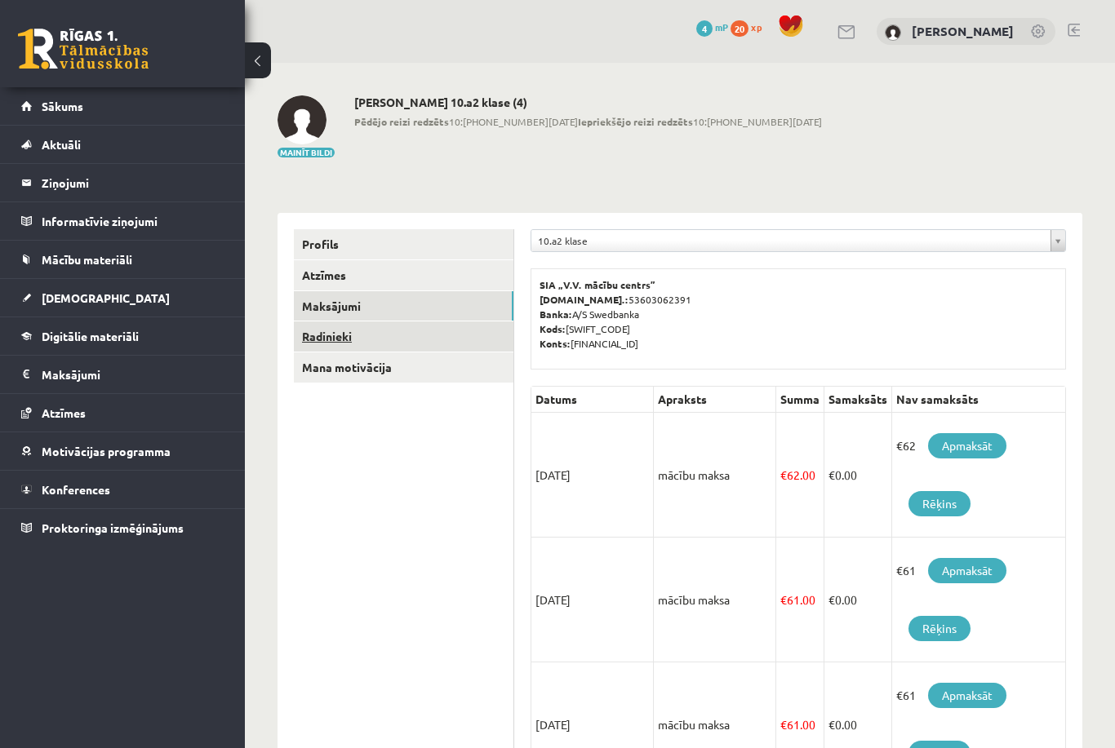
click at [416, 342] on link "Radinieki" at bounding box center [403, 336] width 219 height 30
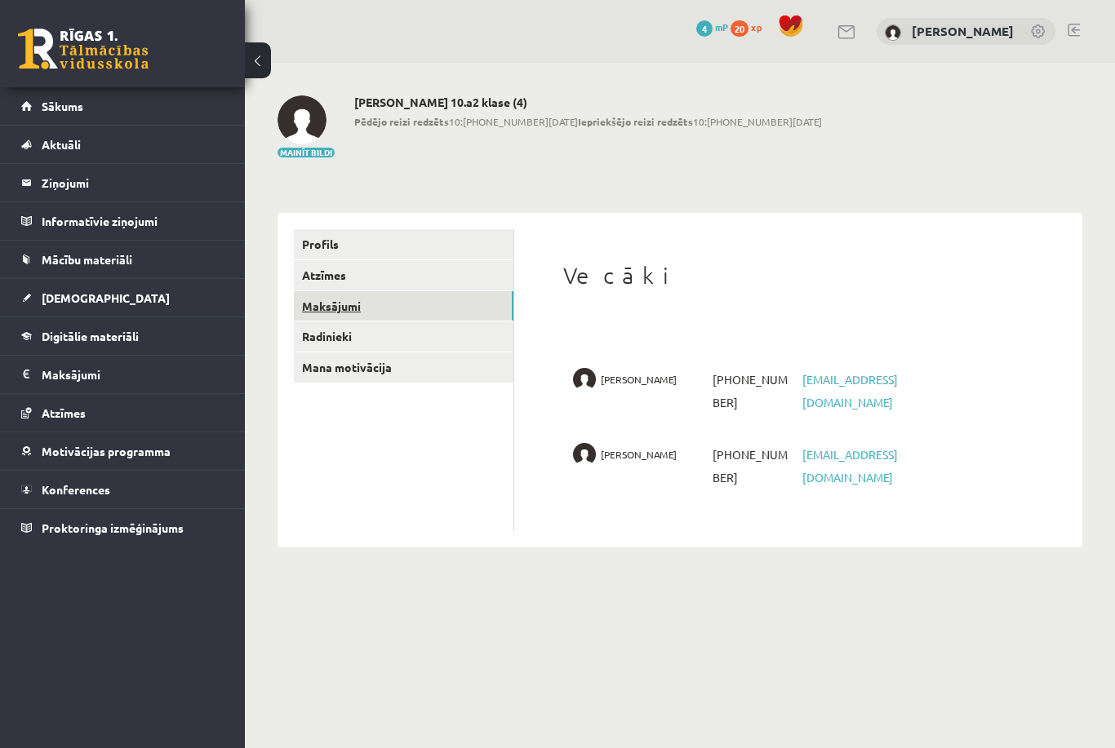
click at [428, 306] on link "Maksājumi" at bounding box center [403, 306] width 219 height 30
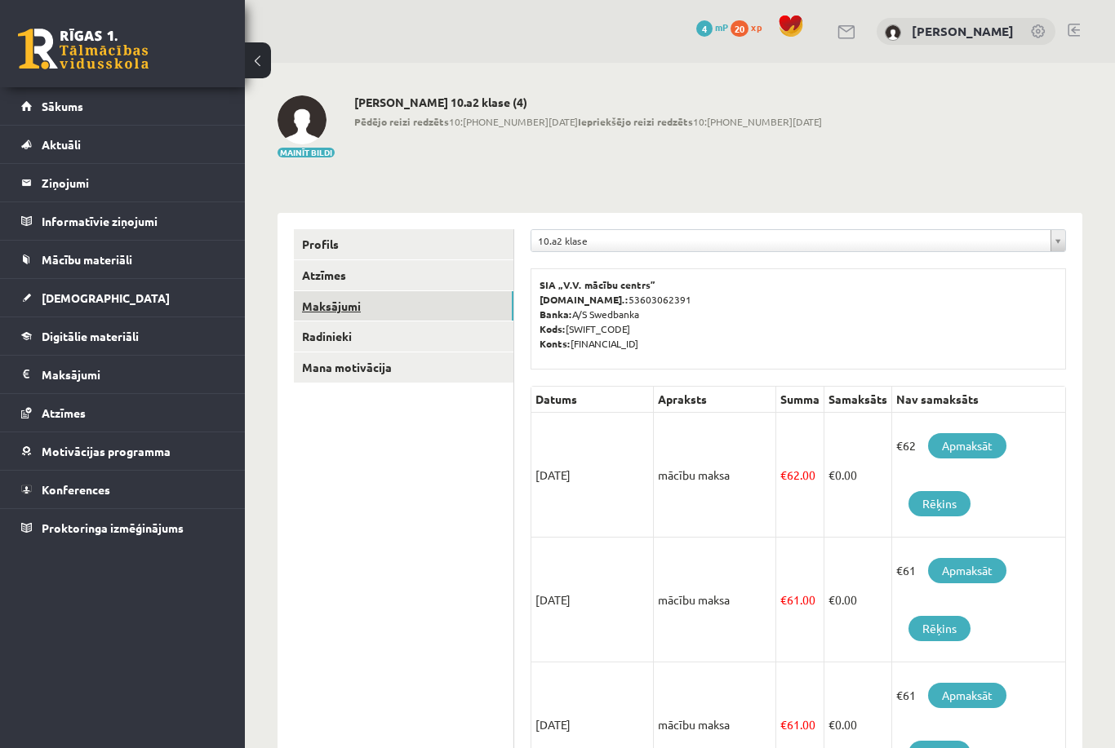
click at [437, 294] on link "Maksājumi" at bounding box center [403, 306] width 219 height 30
click at [440, 291] on link "Maksājumi" at bounding box center [403, 306] width 219 height 30
click at [450, 284] on link "Atzīmes" at bounding box center [403, 275] width 219 height 30
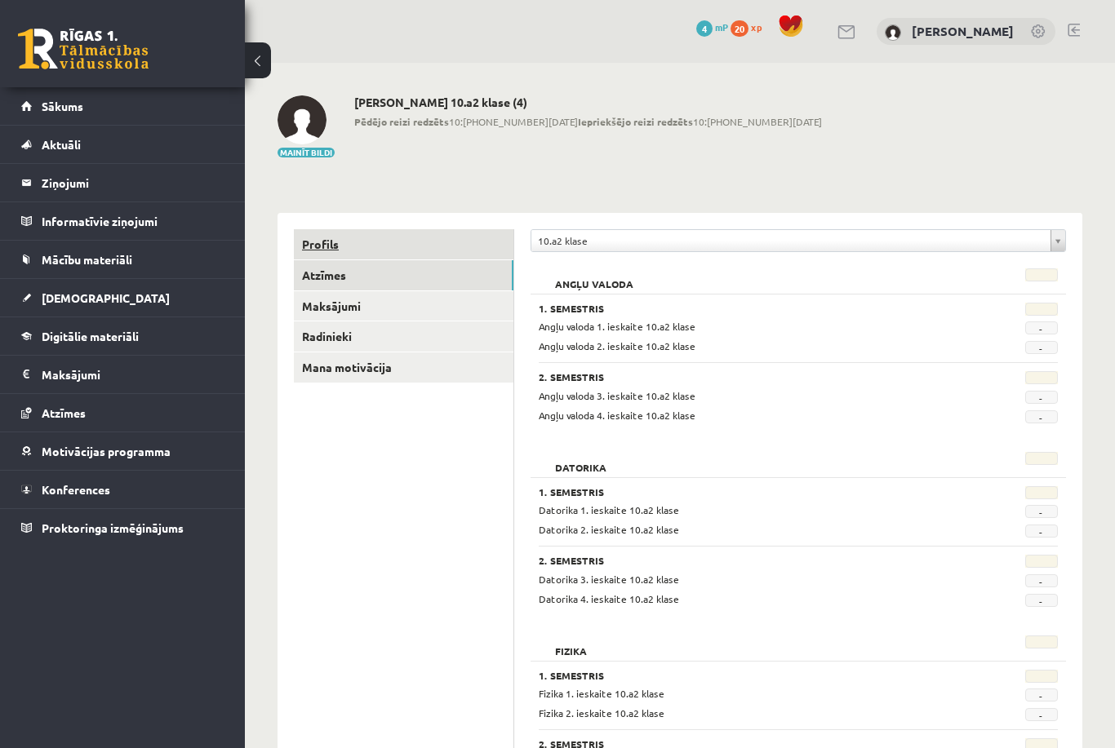
click at [451, 255] on link "Profils" at bounding box center [403, 244] width 219 height 30
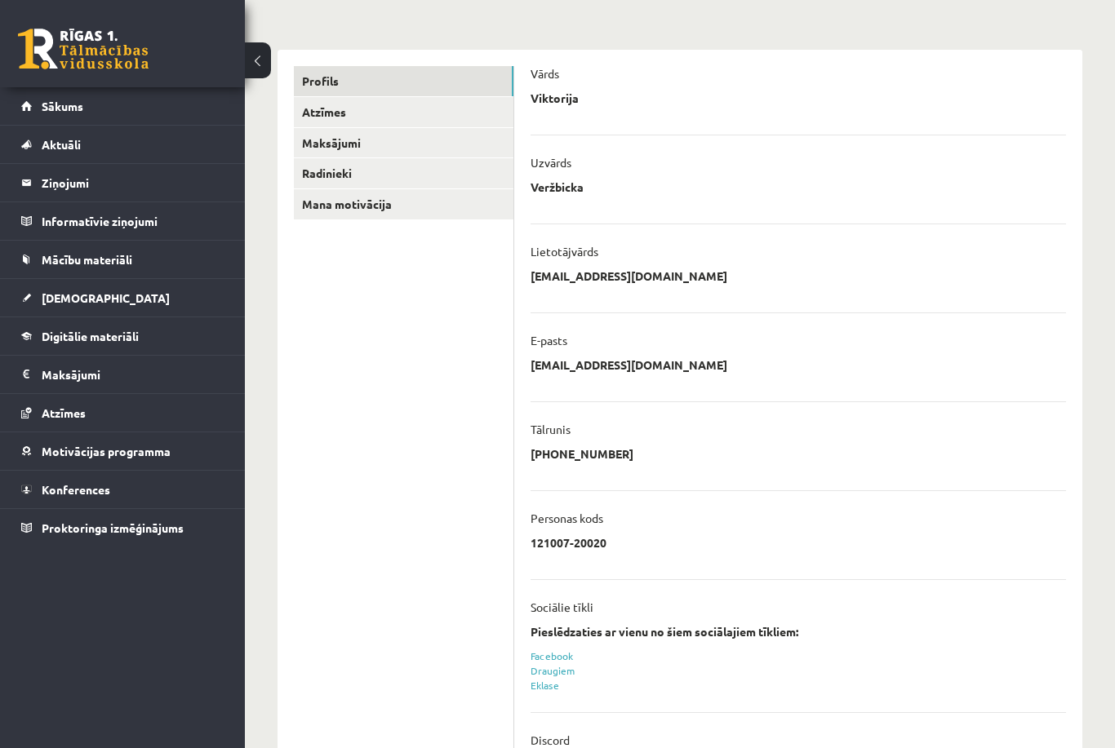
scroll to position [184, 0]
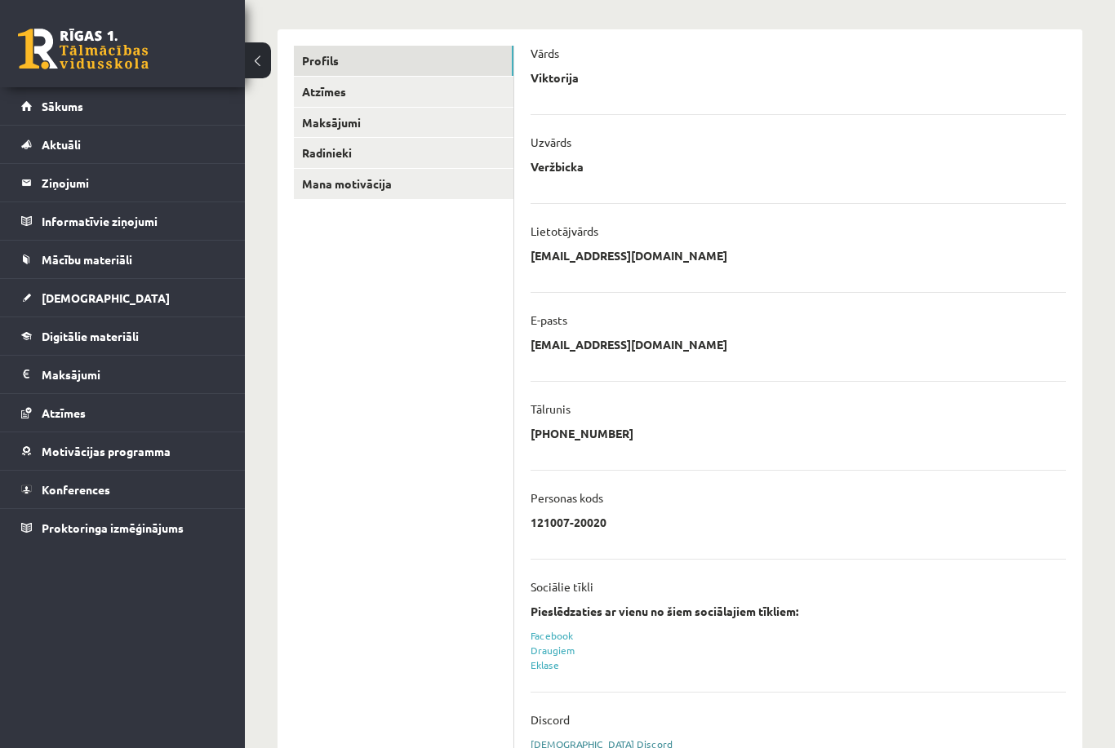
click at [592, 747] on link "Sasaistīt Discord" at bounding box center [601, 744] width 142 height 13
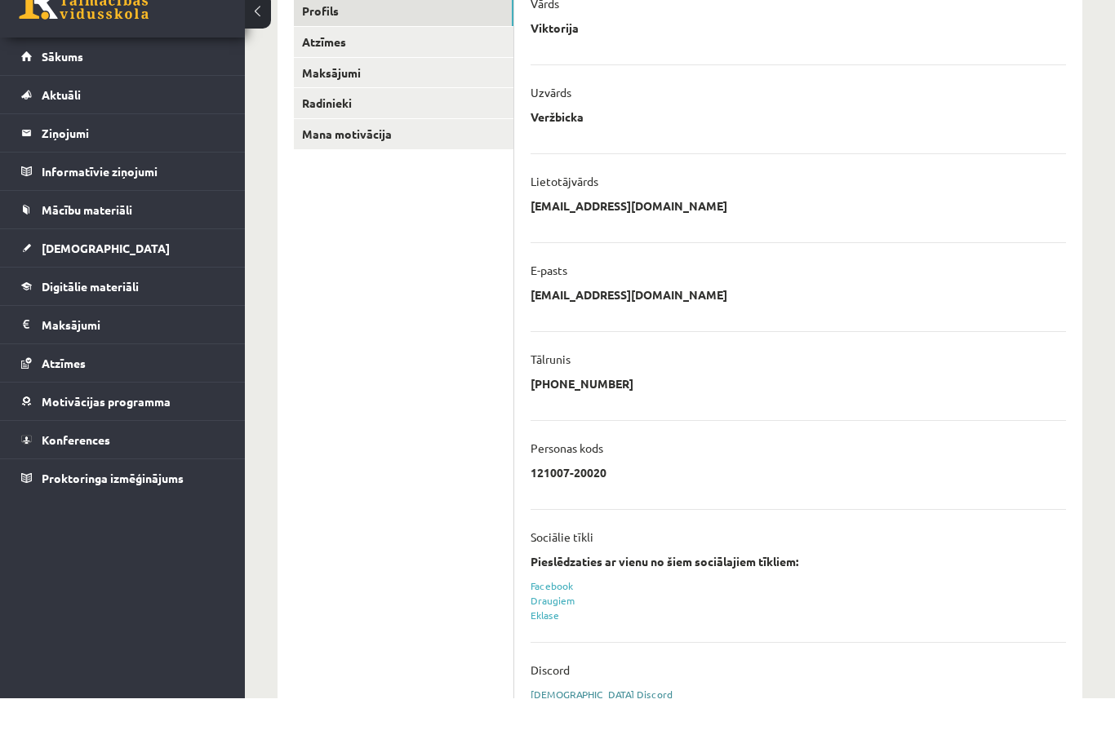
scroll to position [236, 0]
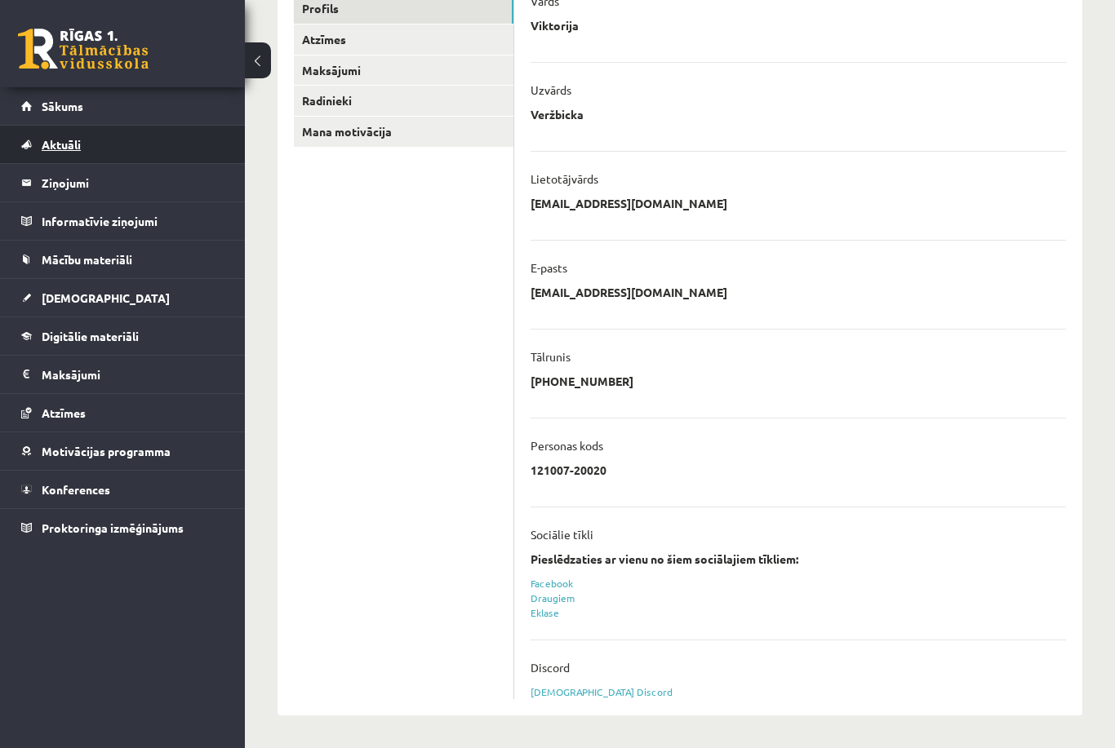
click at [86, 142] on link "Aktuāli" at bounding box center [122, 145] width 203 height 38
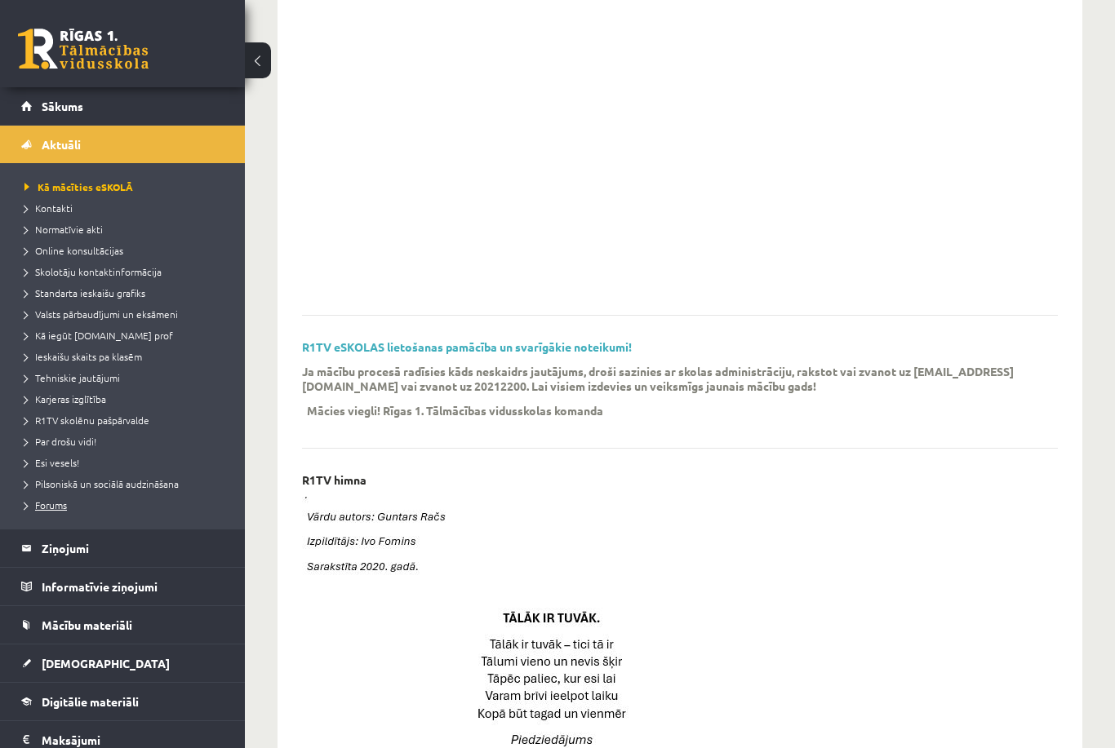
click at [90, 510] on link "Forums" at bounding box center [126, 505] width 204 height 15
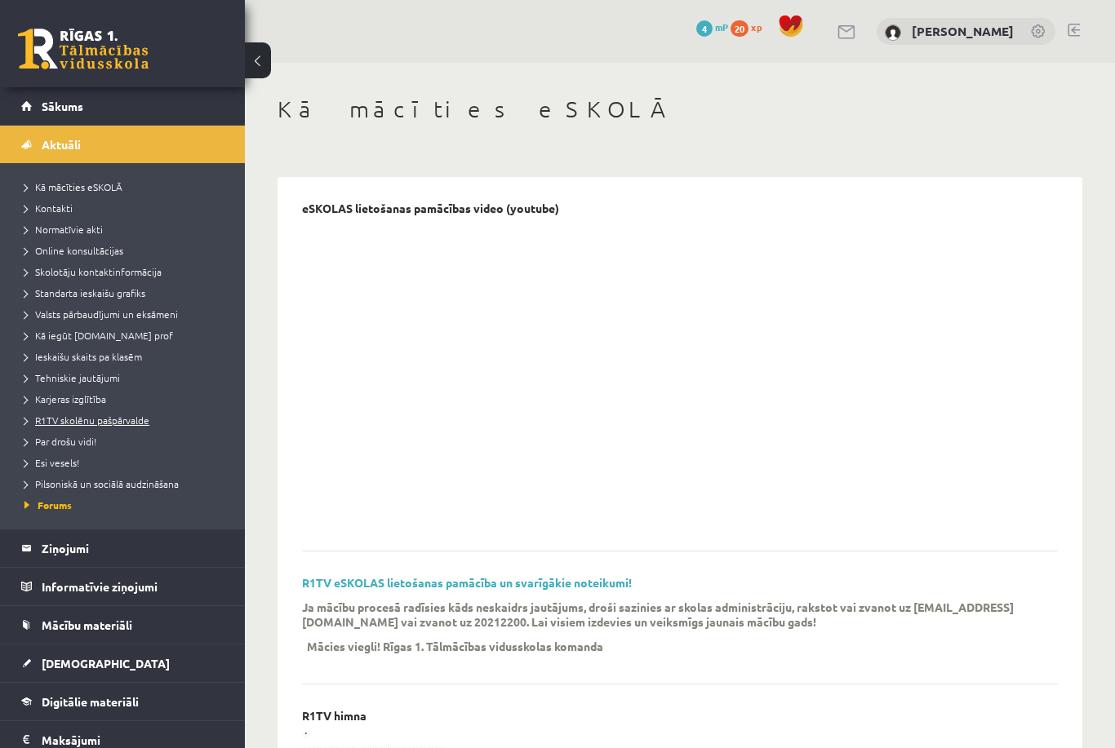
click at [135, 423] on span "R1TV skolēnu pašpārvalde" at bounding box center [86, 420] width 125 height 13
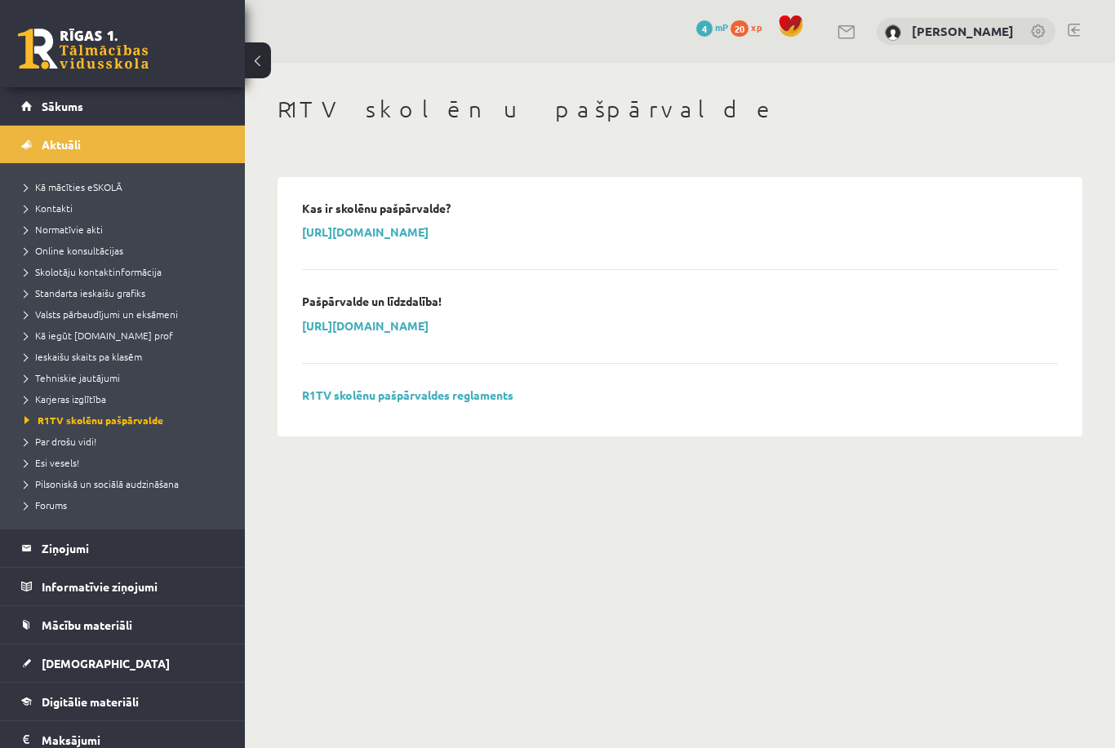
click at [502, 400] on div "R1TV skolēnu pašpārvaldes reglaments" at bounding box center [680, 400] width 756 height 24
click at [138, 602] on legend "Informatīvie ziņojumi 0" at bounding box center [133, 587] width 183 height 38
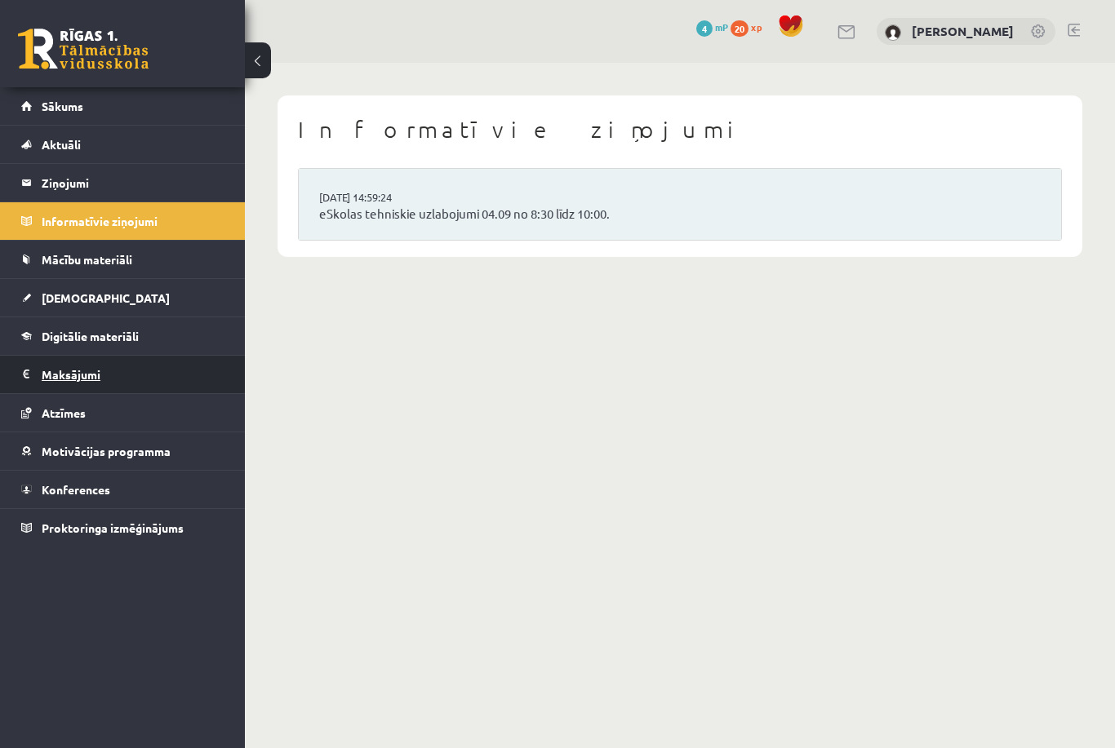
click at [159, 368] on legend "Maksājumi 0" at bounding box center [133, 375] width 183 height 38
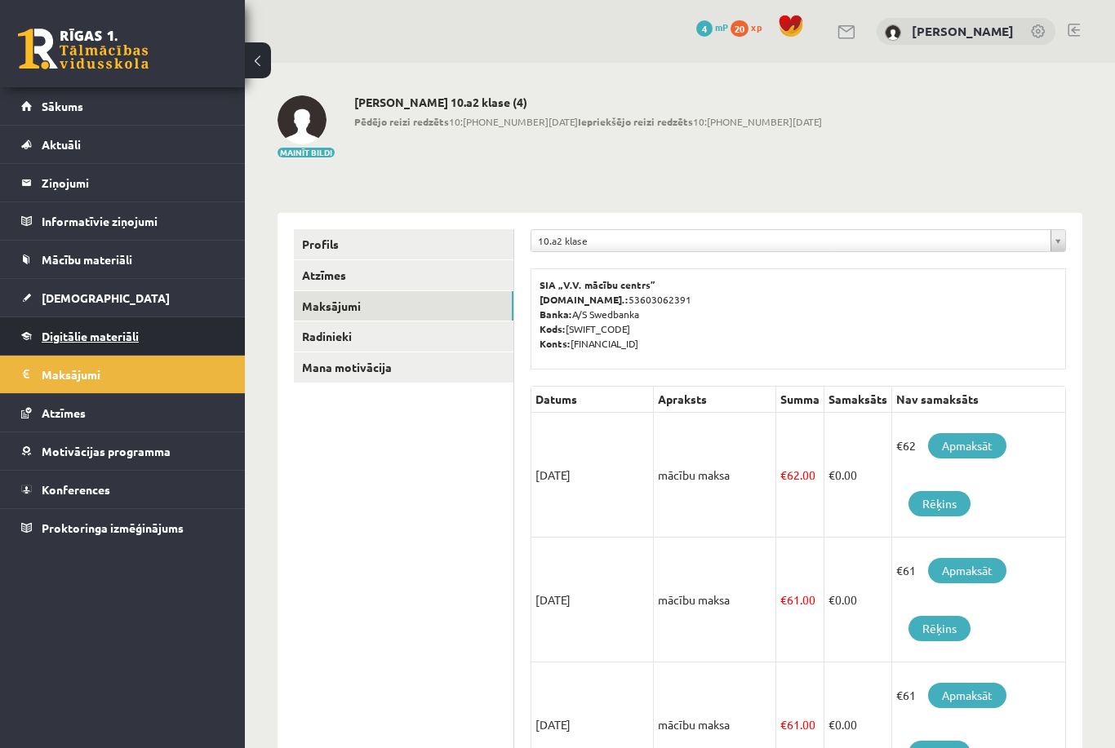
click at [172, 347] on link "Digitālie materiāli" at bounding box center [122, 336] width 203 height 38
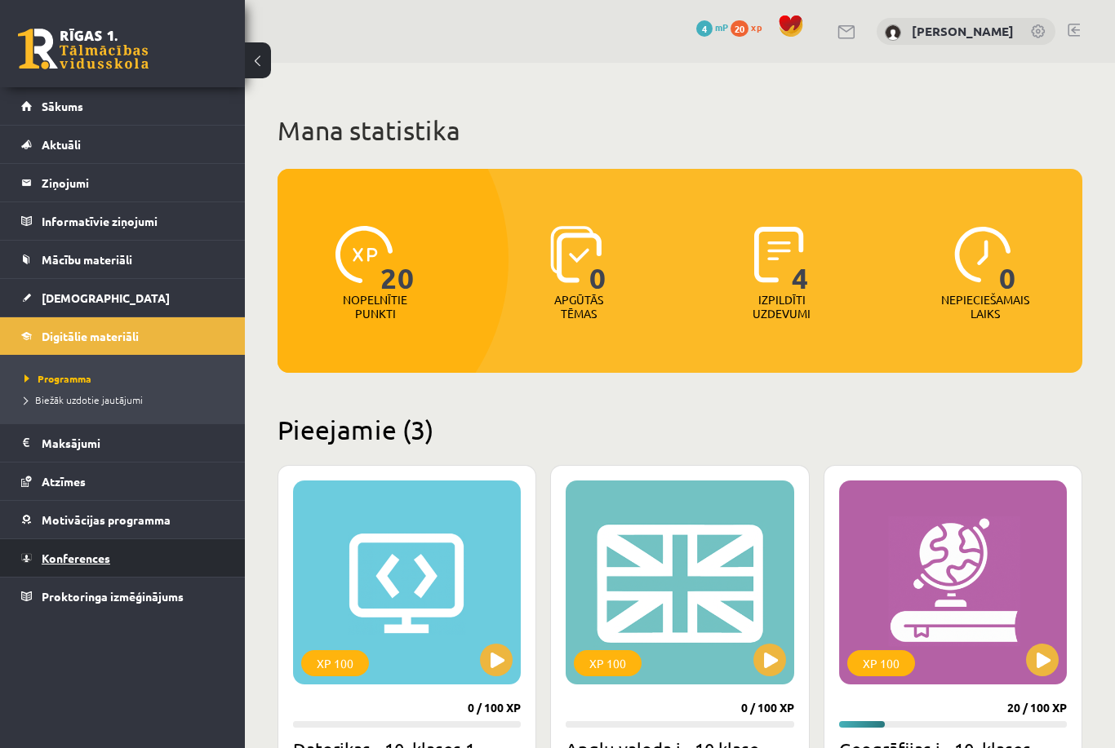
click at [88, 566] on link "Konferences" at bounding box center [122, 558] width 203 height 38
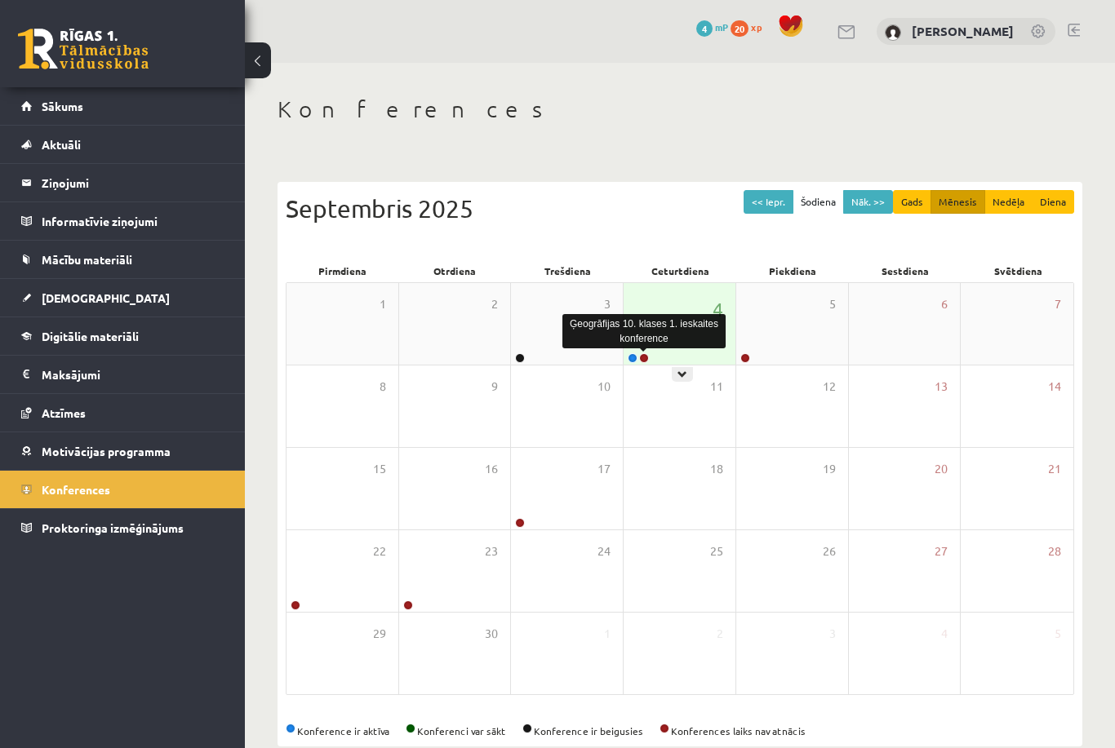
click at [644, 356] on link at bounding box center [644, 358] width 10 height 10
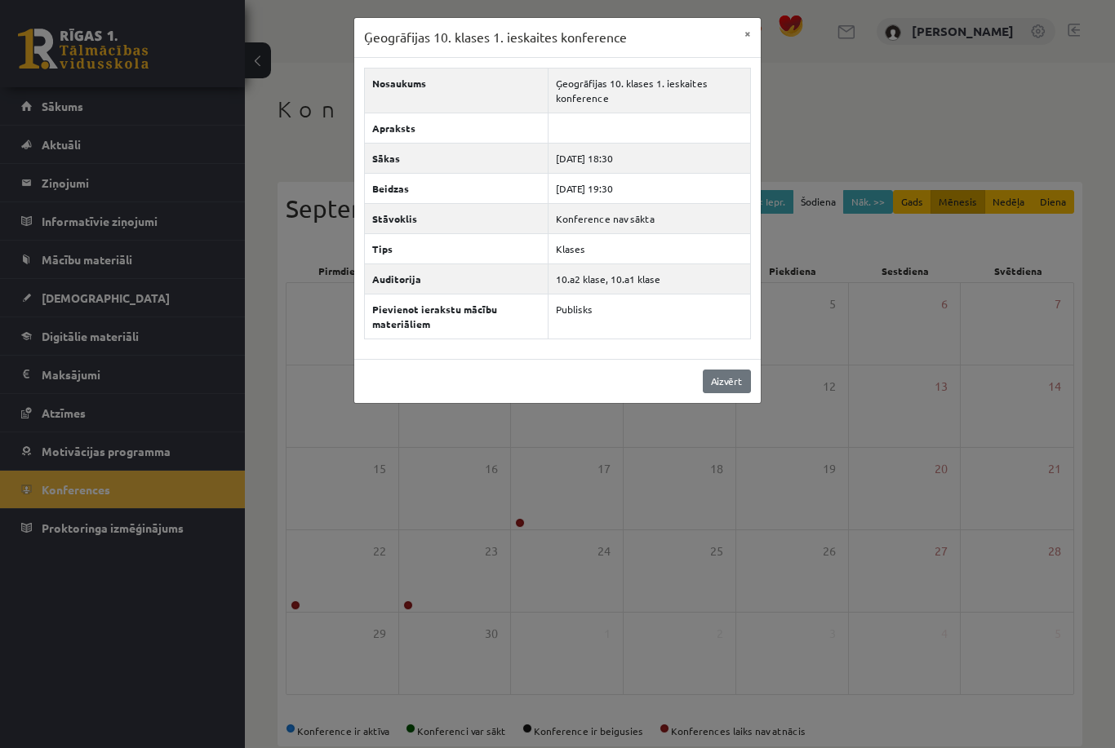
click at [724, 389] on link "Aizvērt" at bounding box center [727, 382] width 48 height 24
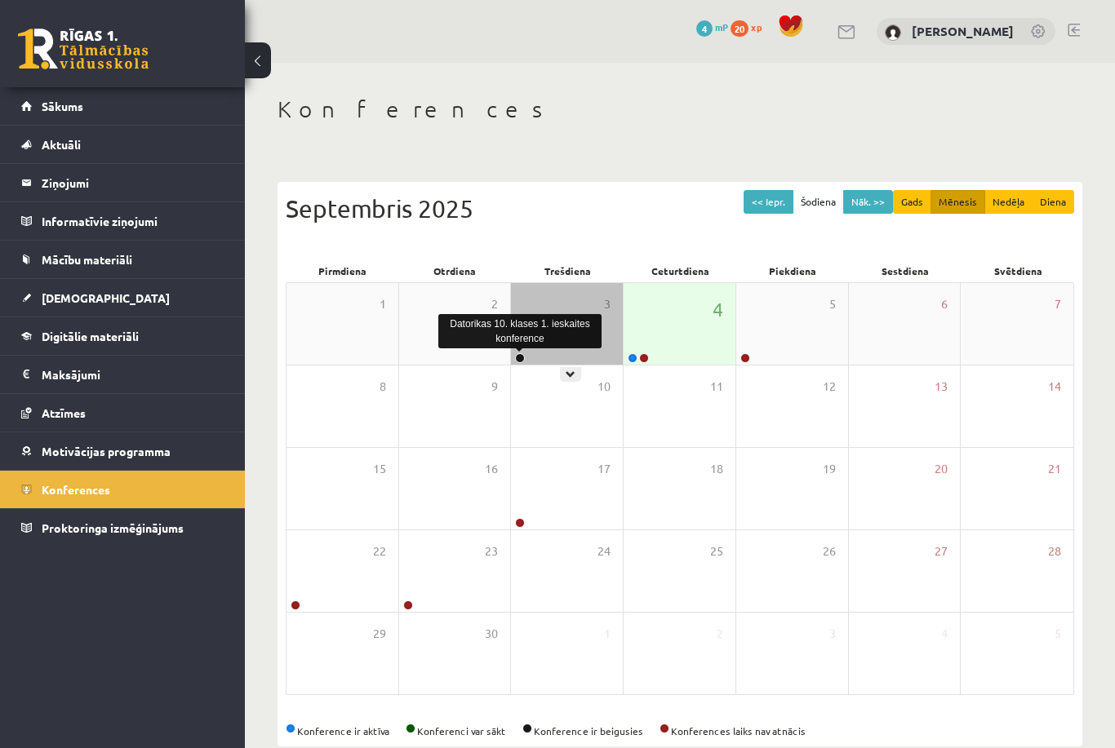
click at [521, 356] on link at bounding box center [520, 358] width 10 height 10
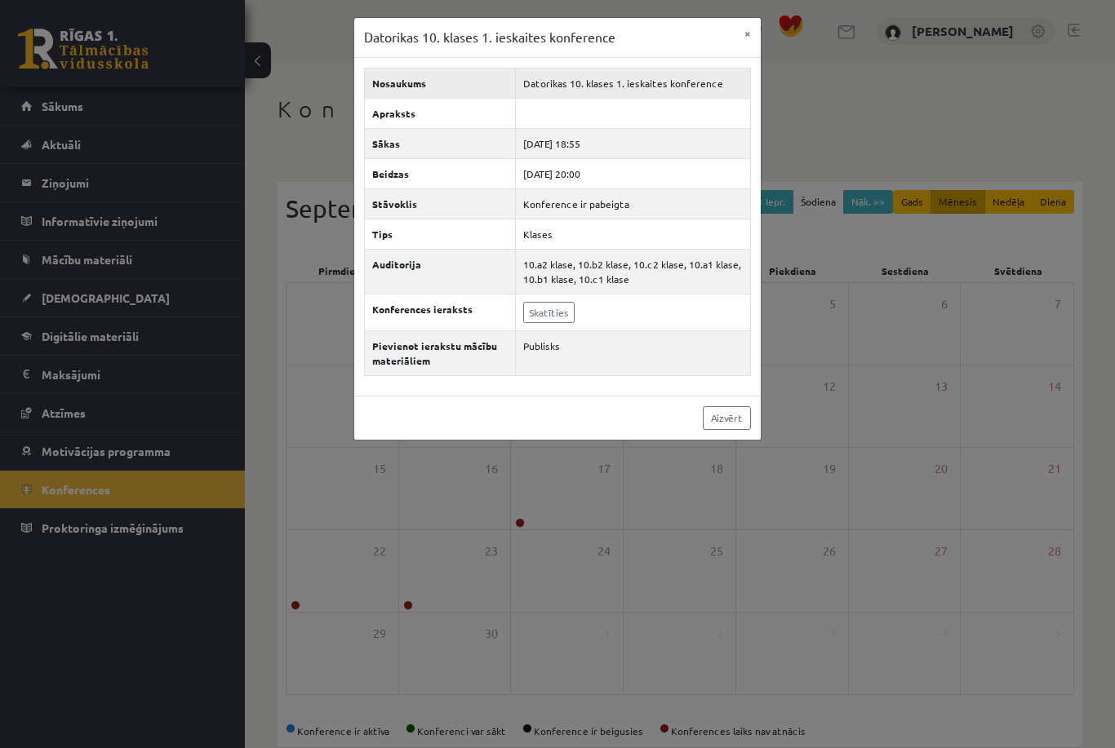
click at [744, 76] on td "Datorikas 10. klases 1. ieskaites konference" at bounding box center [633, 83] width 235 height 30
click at [752, 46] on button "×" at bounding box center [747, 33] width 26 height 31
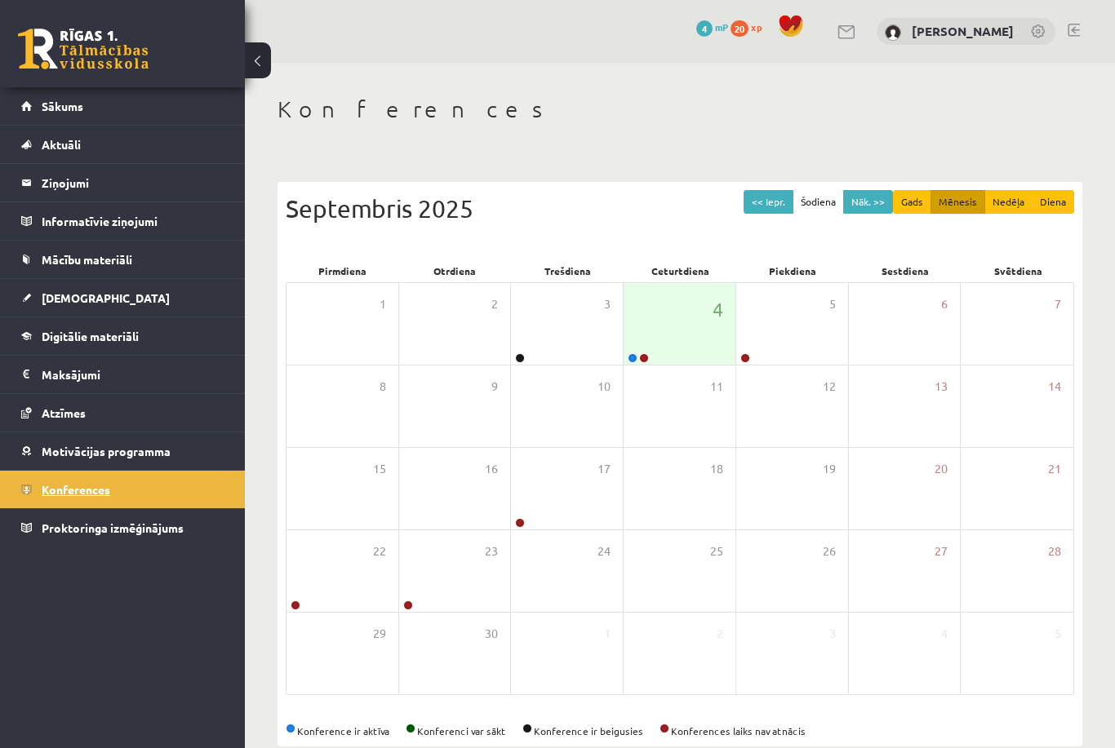
click at [94, 505] on link "Konferences" at bounding box center [122, 490] width 203 height 38
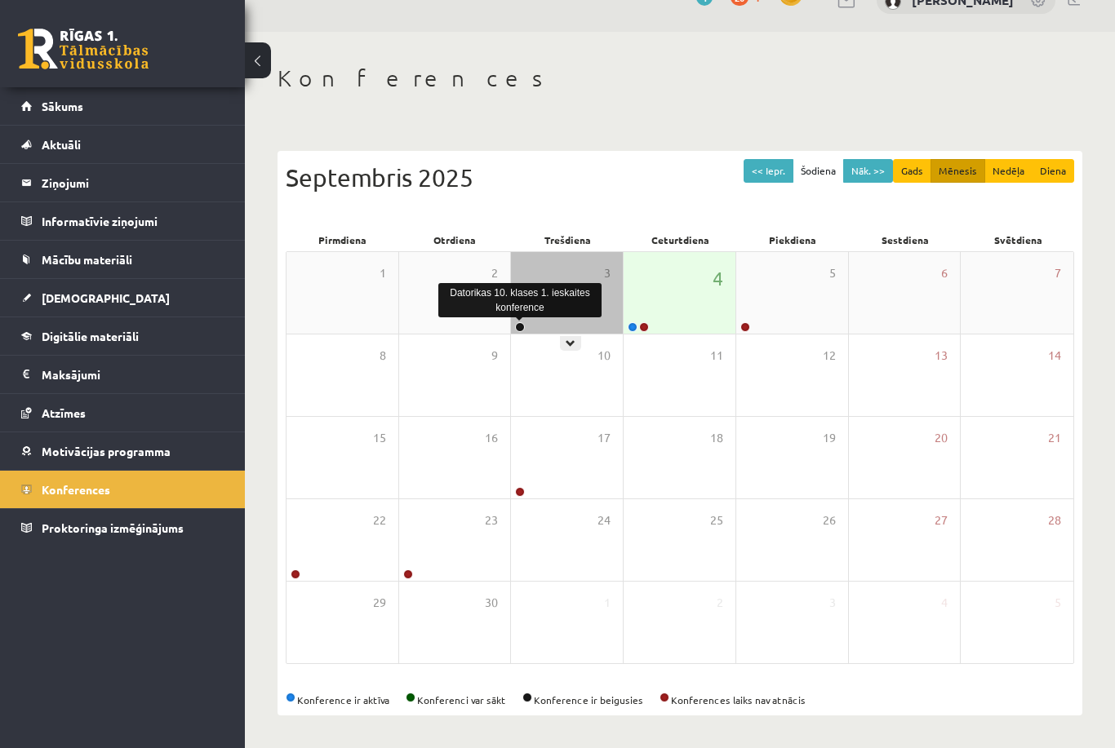
click at [519, 322] on link at bounding box center [520, 327] width 10 height 10
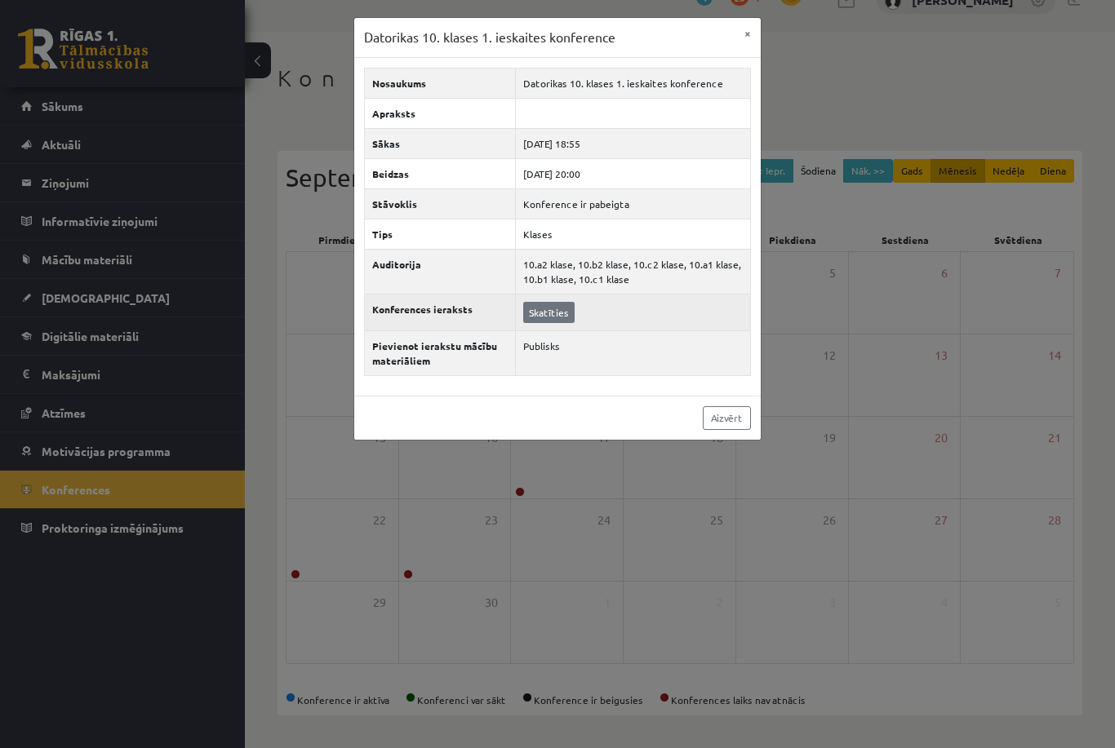
click at [546, 312] on link "Skatīties" at bounding box center [548, 312] width 51 height 21
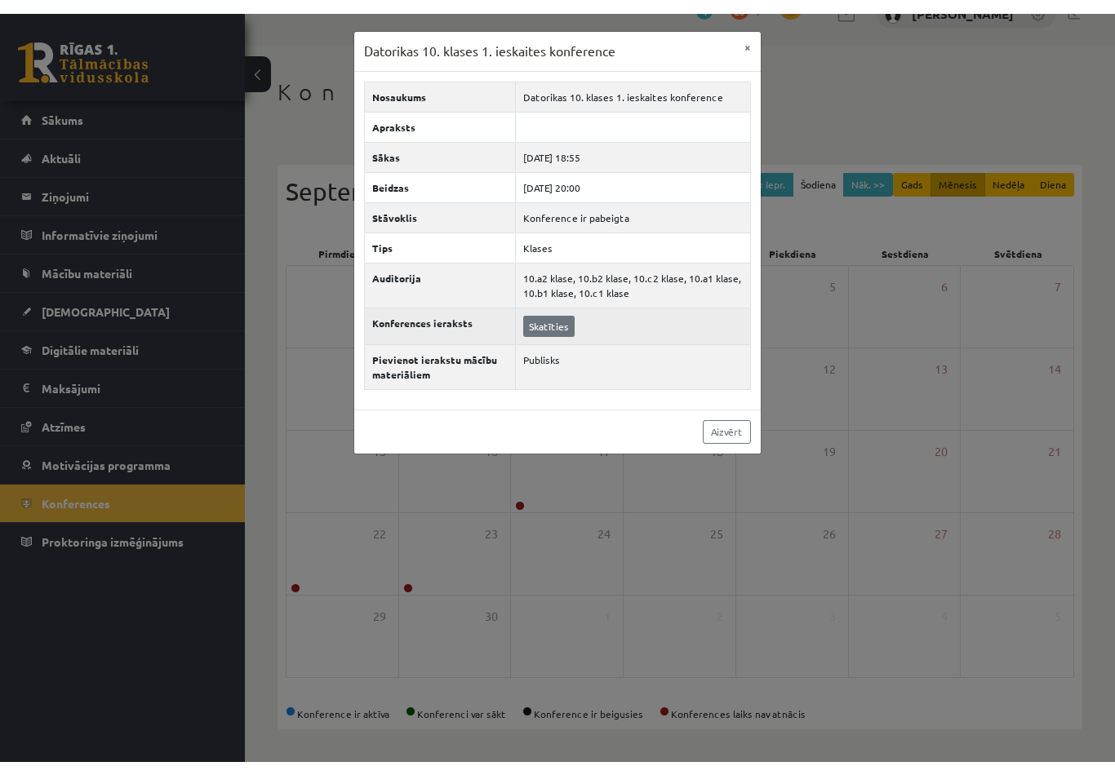
scroll to position [4, 0]
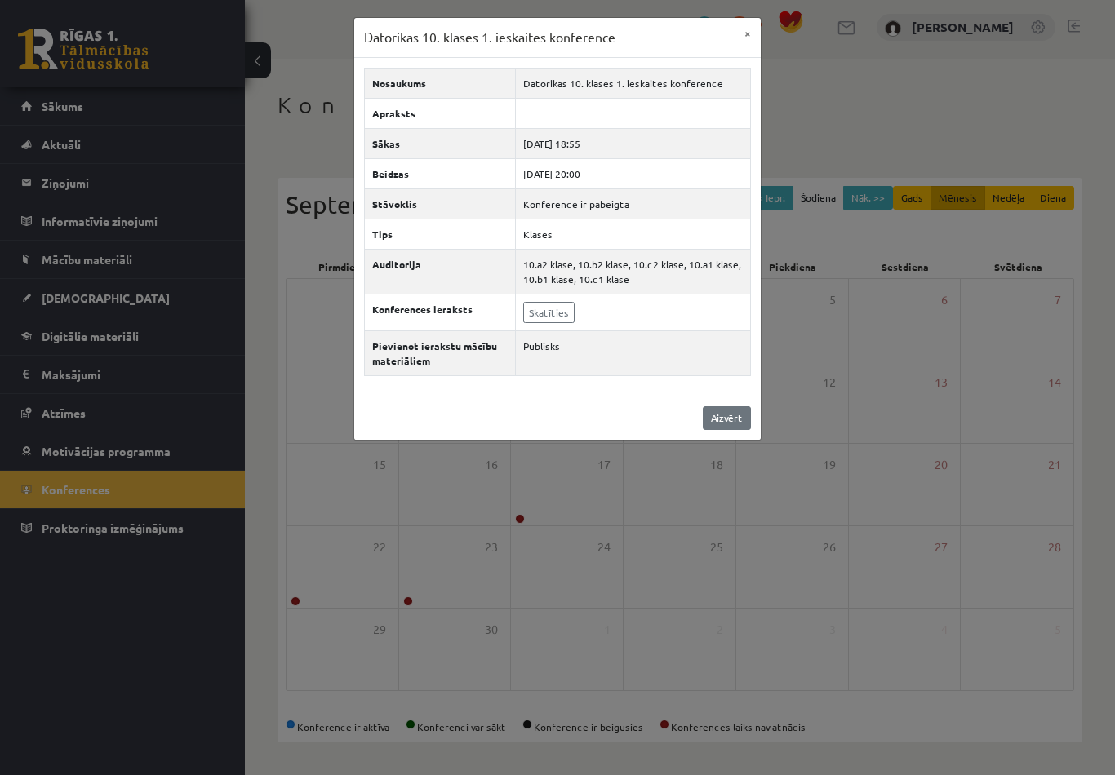
click at [731, 428] on link "Aizvērt" at bounding box center [727, 418] width 48 height 24
